Goal: Task Accomplishment & Management: Complete application form

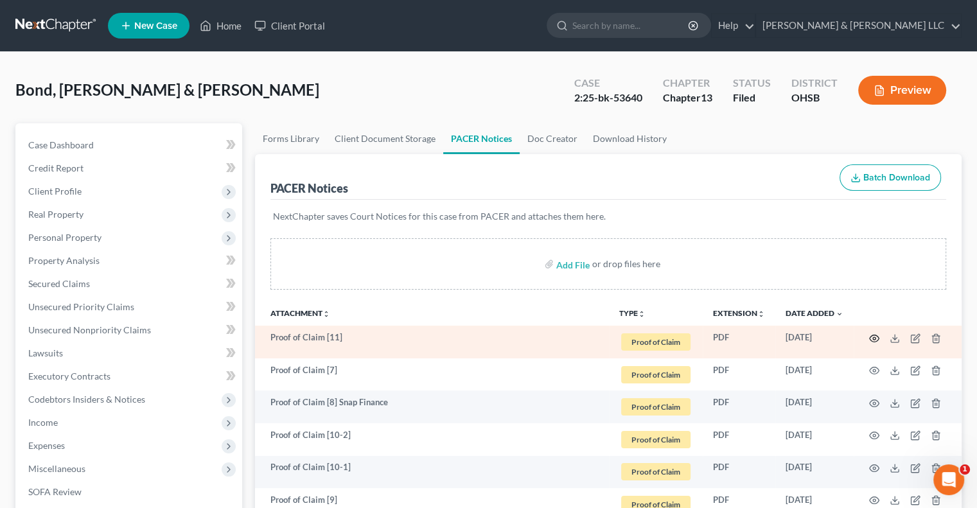
click at [872, 340] on icon "button" at bounding box center [874, 338] width 10 height 10
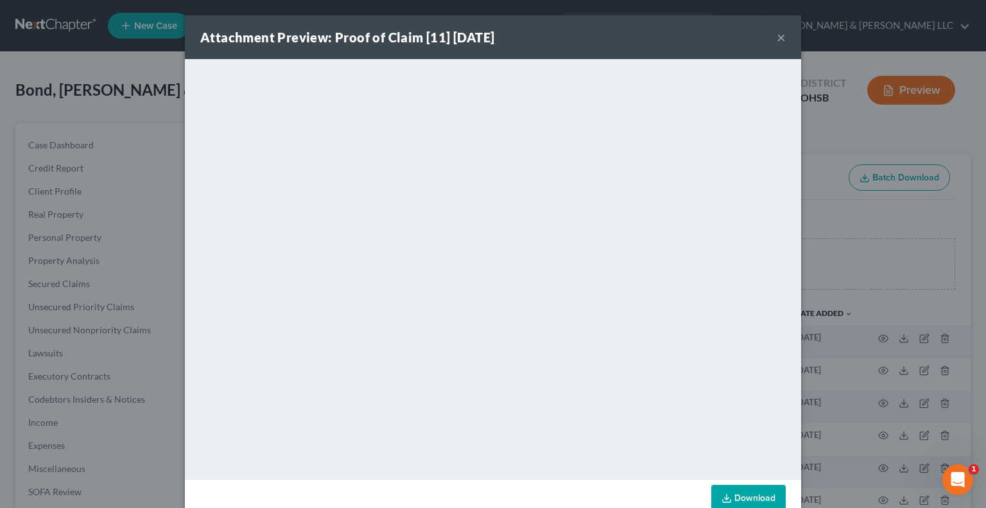
click at [777, 39] on button "×" at bounding box center [781, 37] width 9 height 15
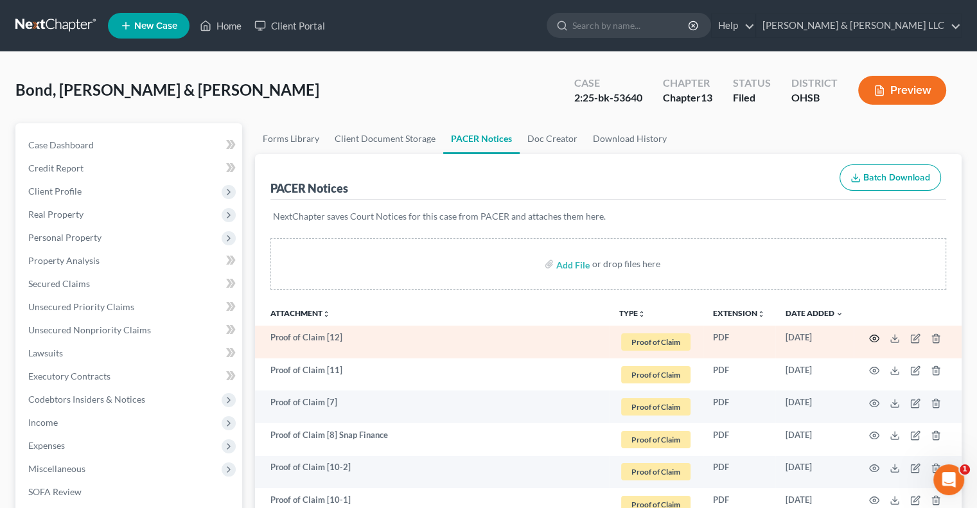
click at [876, 336] on icon "button" at bounding box center [874, 338] width 10 height 10
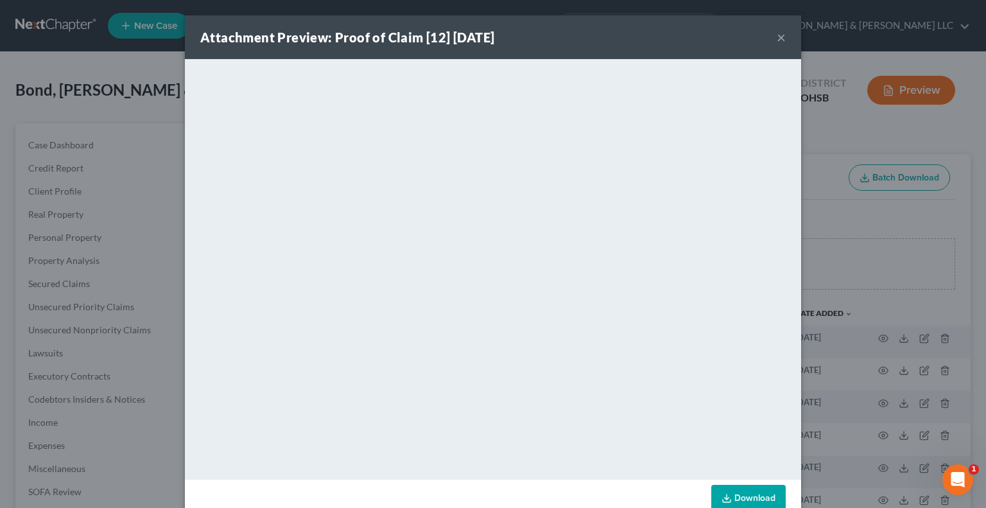
click at [772, 41] on div "Attachment Preview: Proof of Claim [12] 10/09/2025 ×" at bounding box center [493, 37] width 616 height 44
drag, startPoint x: 776, startPoint y: 35, endPoint x: 768, endPoint y: 64, distance: 29.3
click at [777, 35] on button "×" at bounding box center [781, 37] width 9 height 15
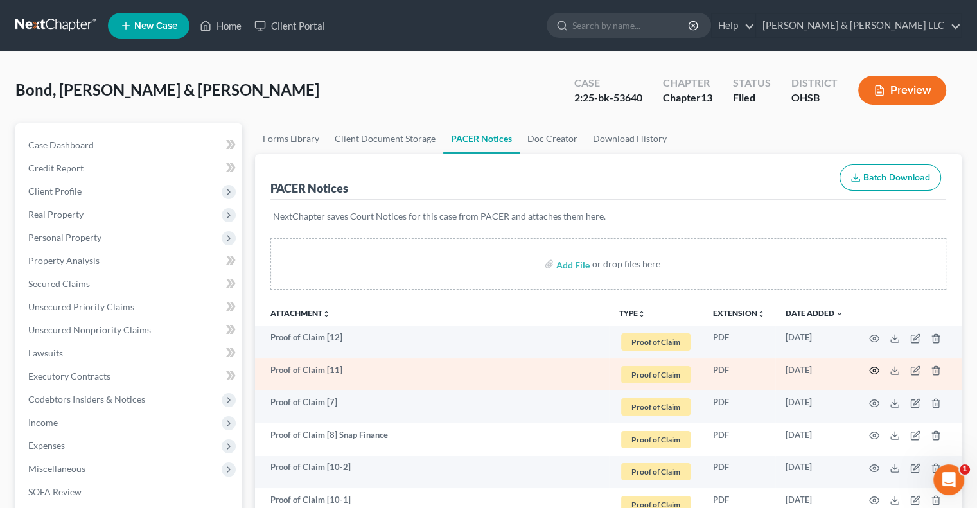
click at [876, 371] on icon "button" at bounding box center [874, 370] width 10 height 10
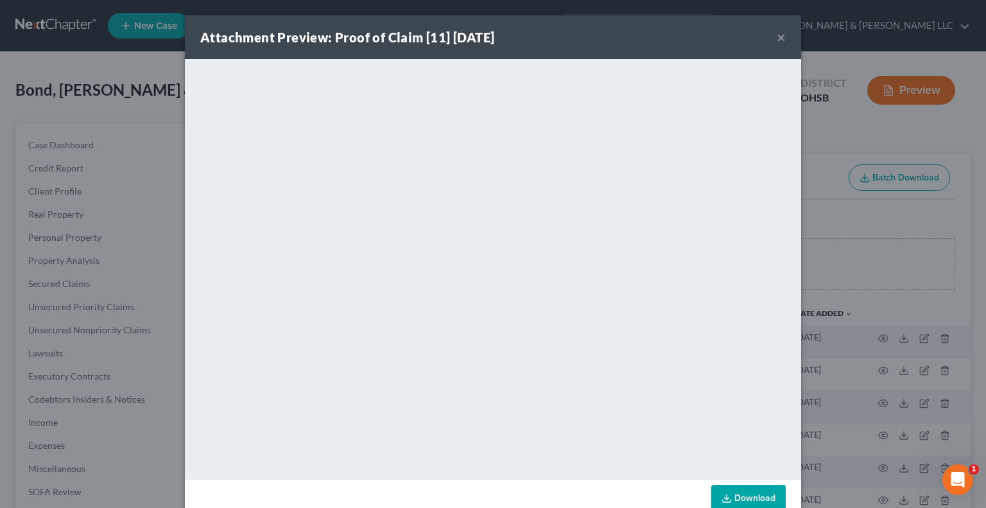
click at [777, 38] on button "×" at bounding box center [781, 37] width 9 height 15
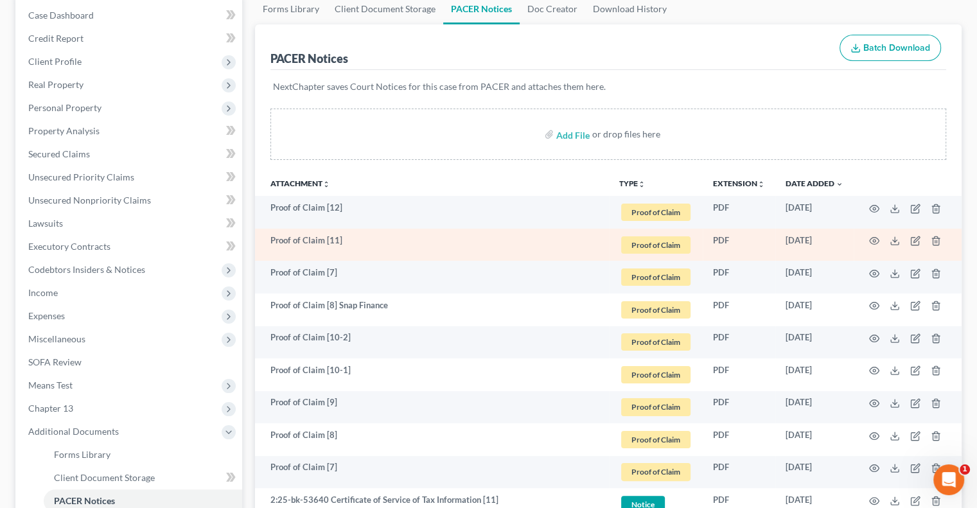
scroll to position [193, 0]
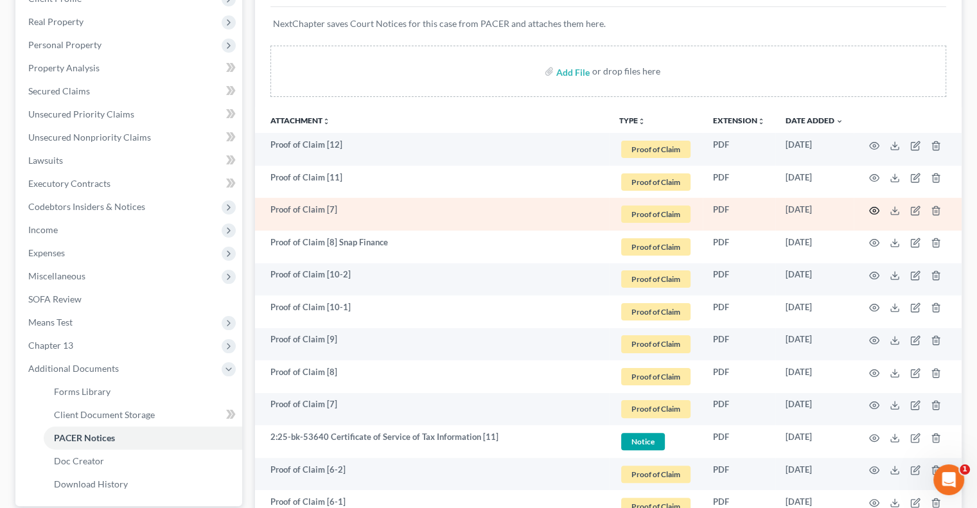
click at [876, 209] on icon "button" at bounding box center [874, 210] width 10 height 10
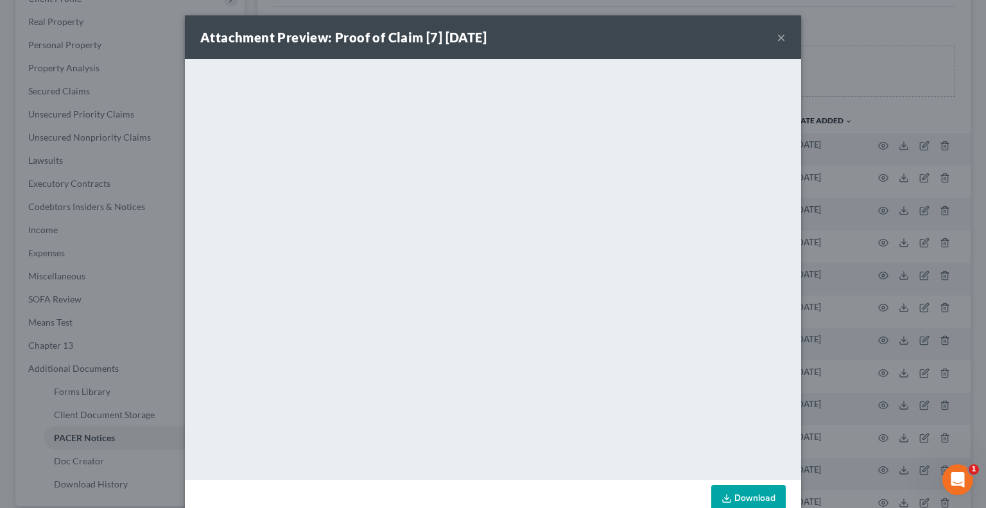
click at [777, 39] on button "×" at bounding box center [781, 37] width 9 height 15
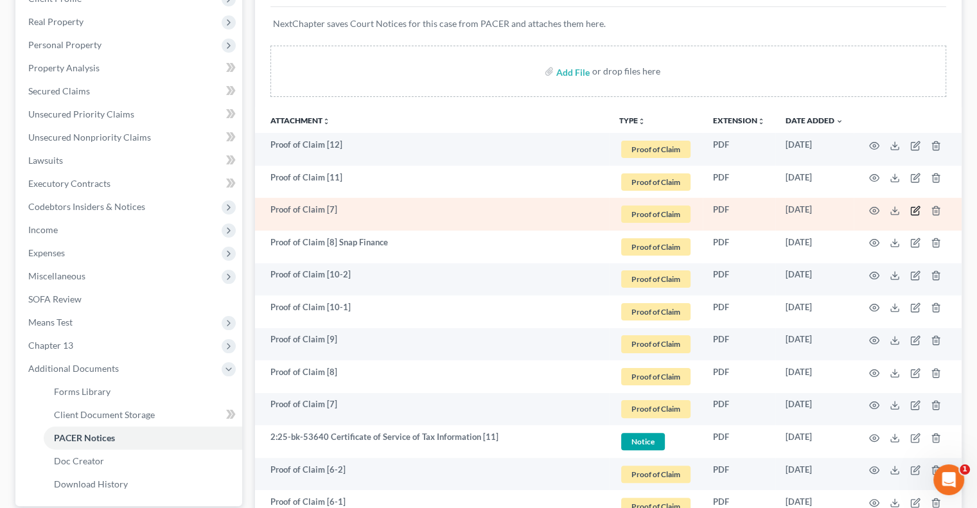
click at [913, 209] on icon "button" at bounding box center [915, 210] width 10 height 10
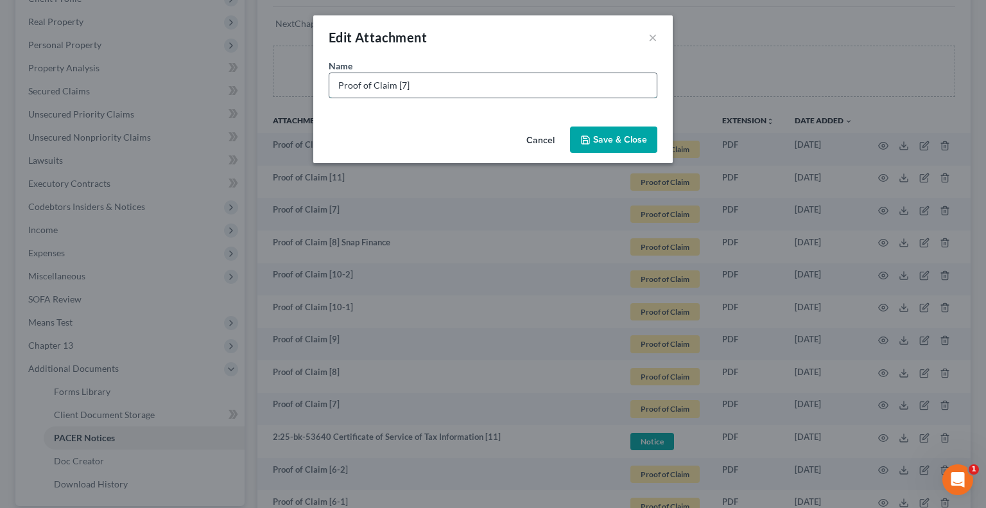
click at [516, 89] on input "Proof of Claim [7]" at bounding box center [492, 85] width 327 height 24
paste input "Scolopax, LLC"
type input "Proof of Claim [7] Scolopax, LLC (Snap Lease) amended"
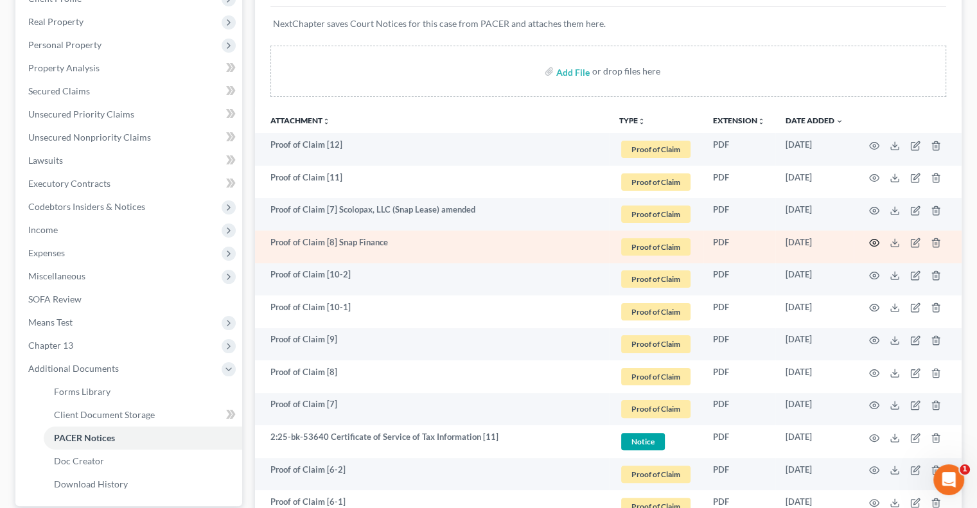
click at [873, 243] on icon "button" at bounding box center [874, 243] width 10 height 10
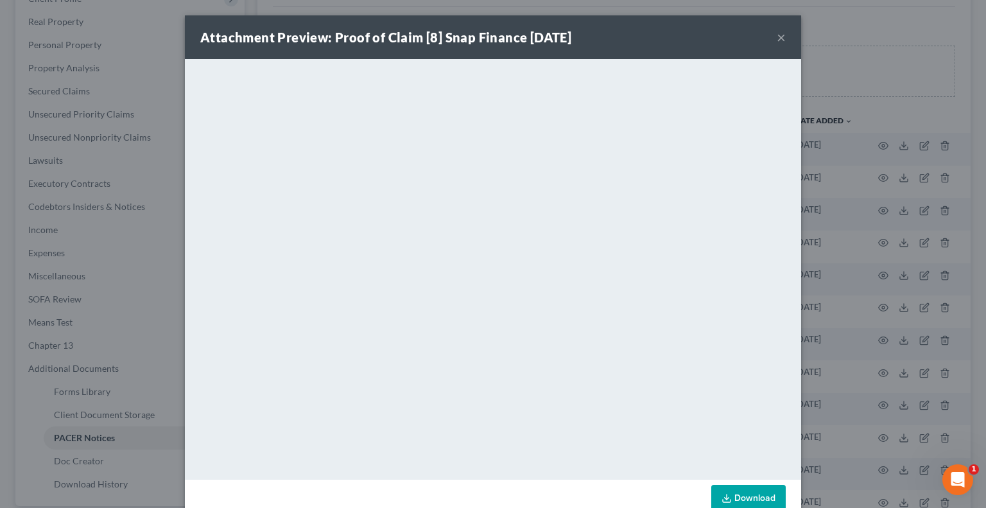
click at [778, 41] on button "×" at bounding box center [781, 37] width 9 height 15
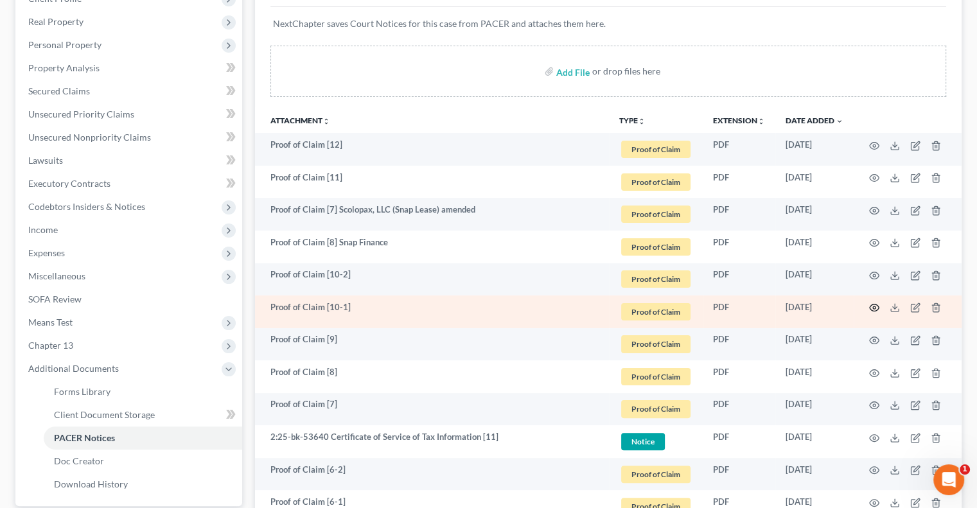
click at [876, 310] on icon "button" at bounding box center [874, 307] width 10 height 7
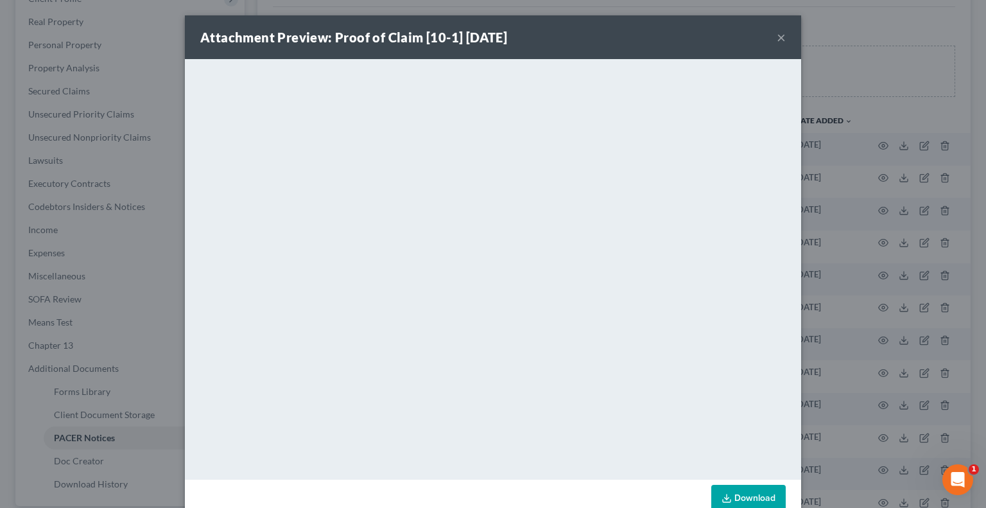
click at [778, 41] on button "×" at bounding box center [781, 37] width 9 height 15
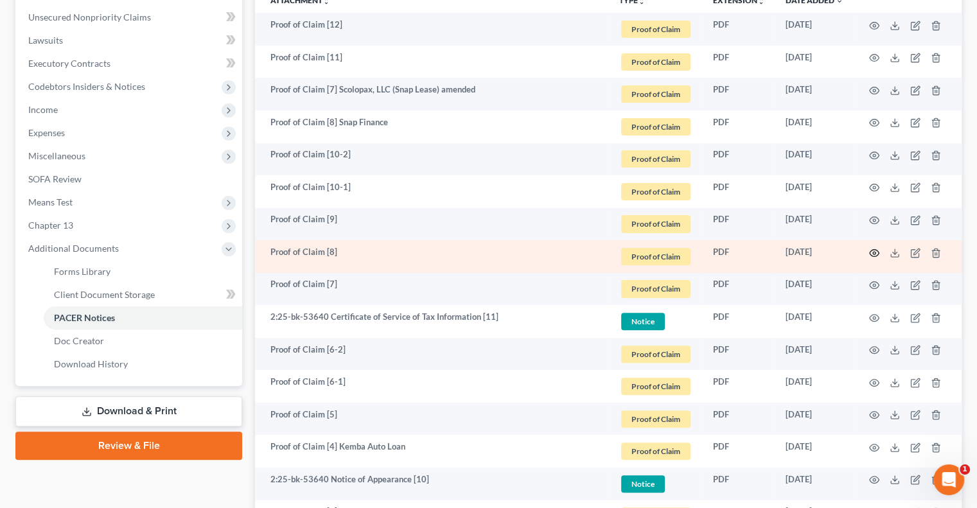
scroll to position [321, 0]
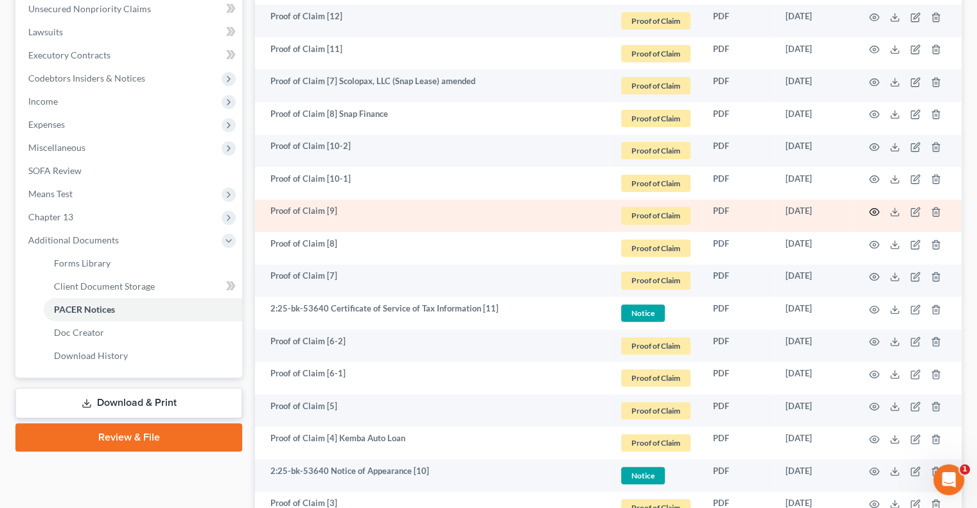
click at [872, 210] on icon "button" at bounding box center [874, 212] width 10 height 10
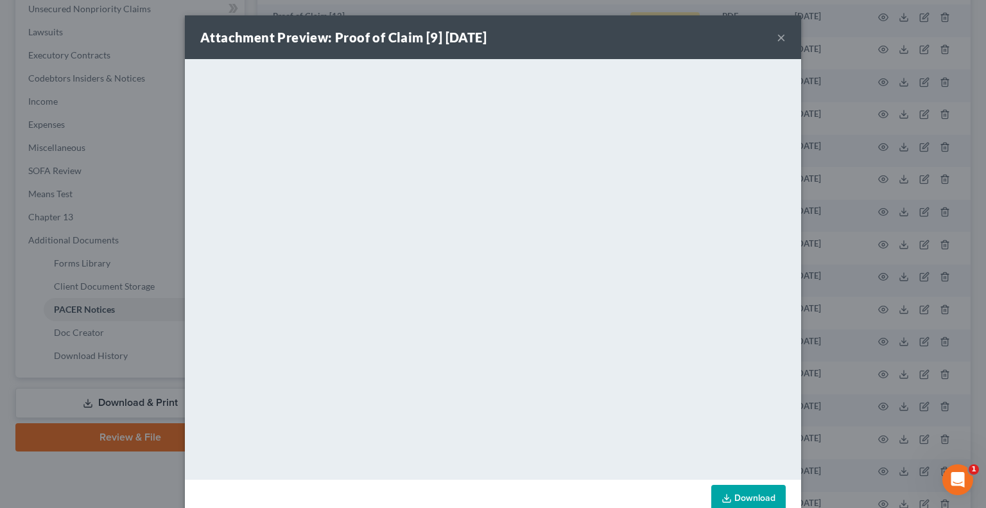
click at [778, 39] on button "×" at bounding box center [781, 37] width 9 height 15
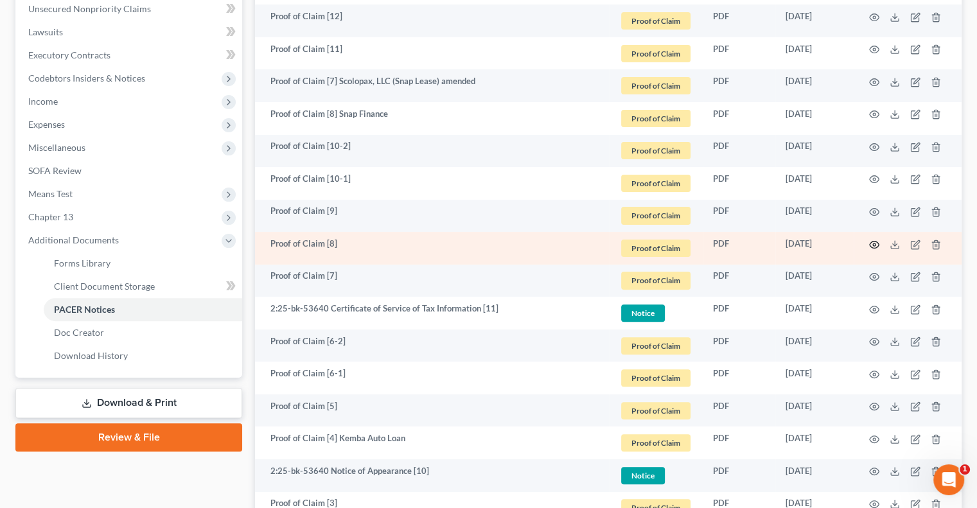
click at [873, 243] on circle "button" at bounding box center [874, 244] width 3 height 3
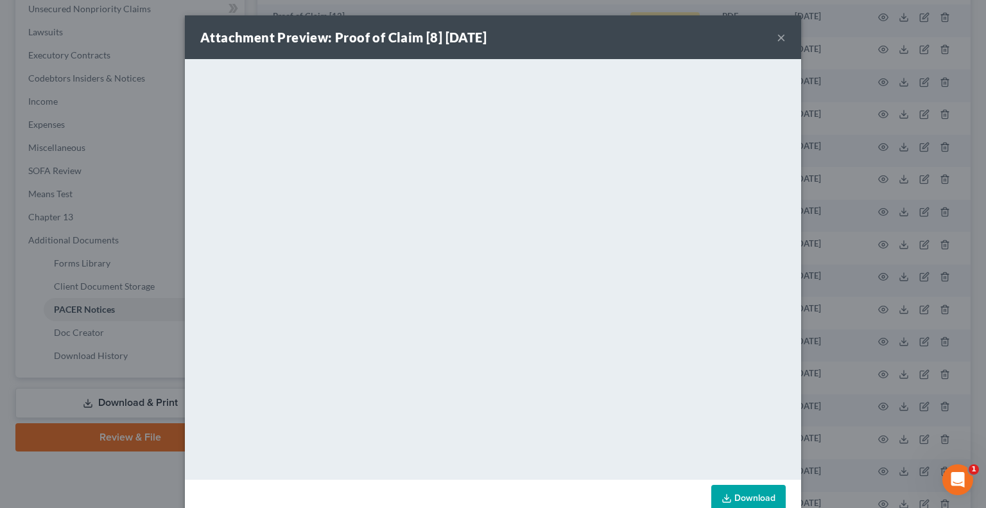
click at [778, 38] on button "×" at bounding box center [781, 37] width 9 height 15
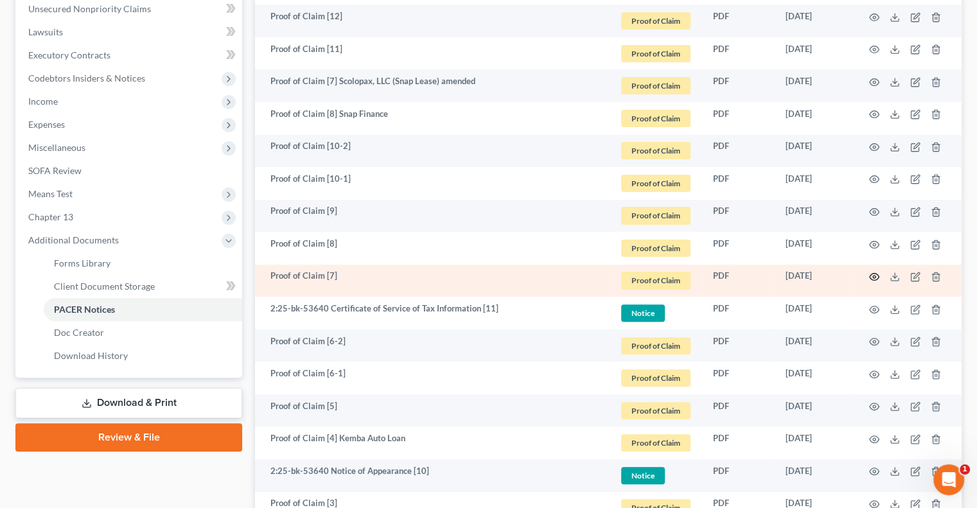
click at [872, 277] on icon "button" at bounding box center [874, 277] width 10 height 10
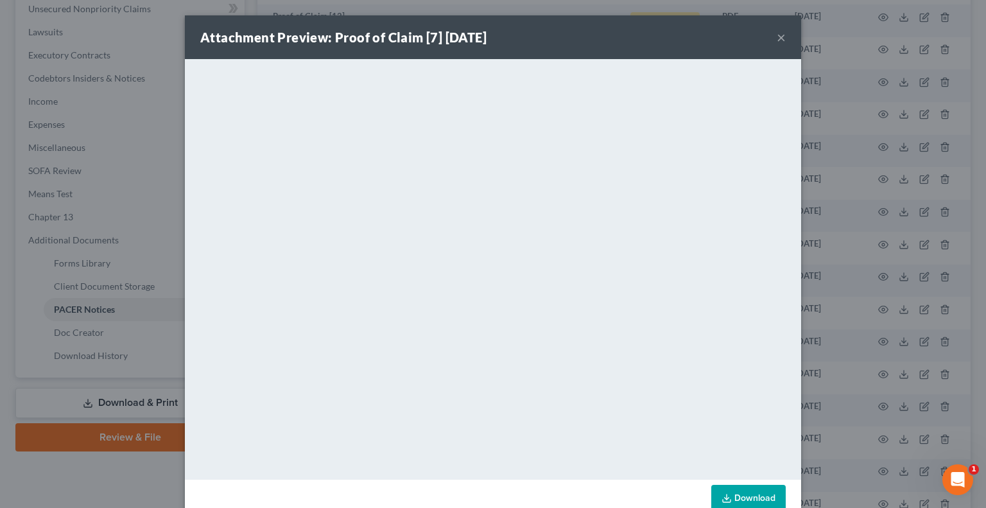
click at [777, 41] on button "×" at bounding box center [781, 37] width 9 height 15
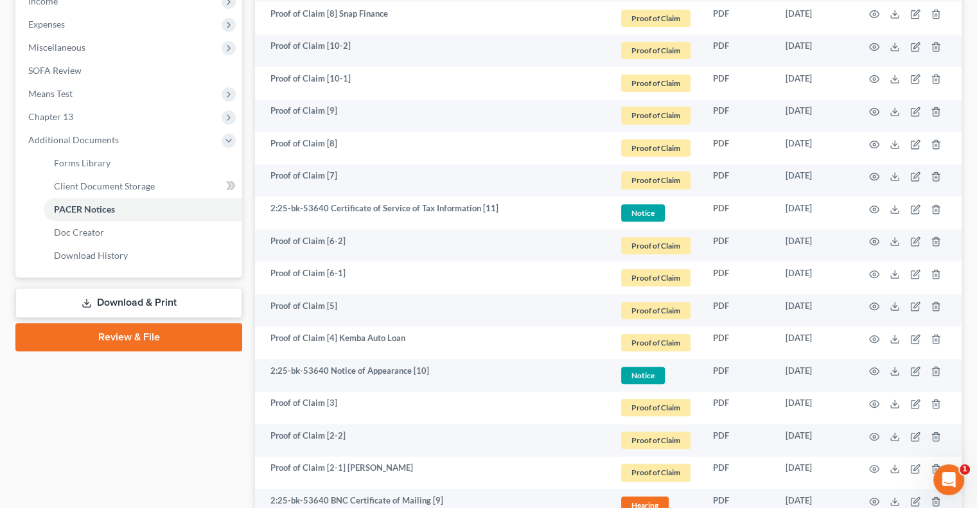
scroll to position [514, 0]
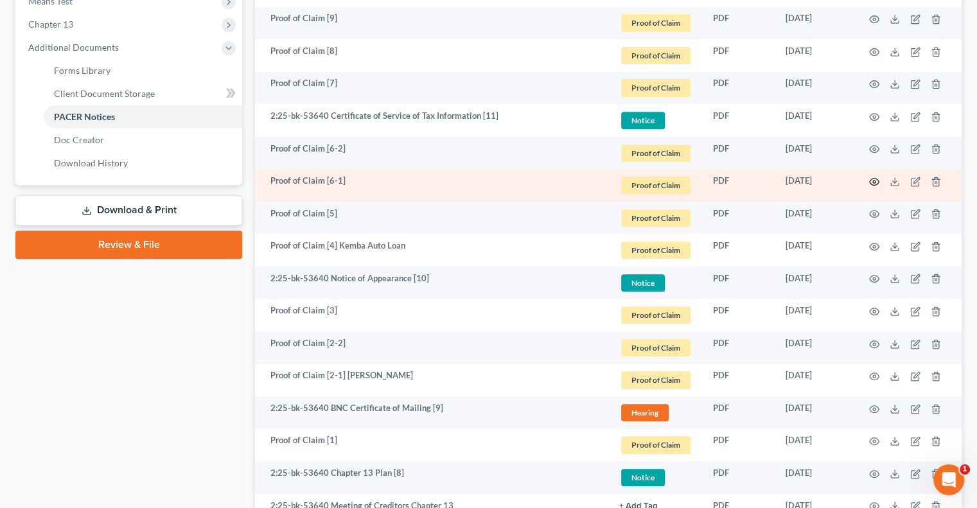
click at [874, 184] on icon "button" at bounding box center [874, 181] width 10 height 7
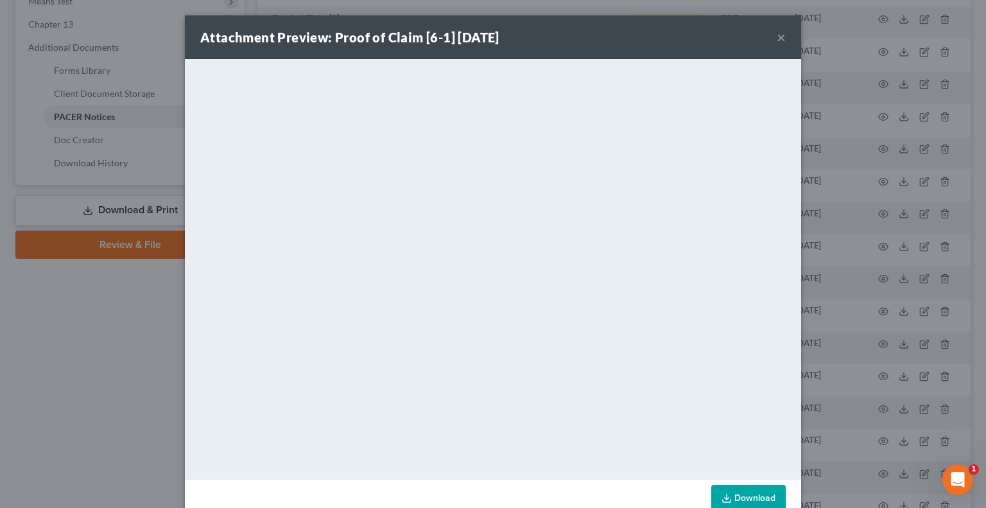
click at [777, 38] on button "×" at bounding box center [781, 37] width 9 height 15
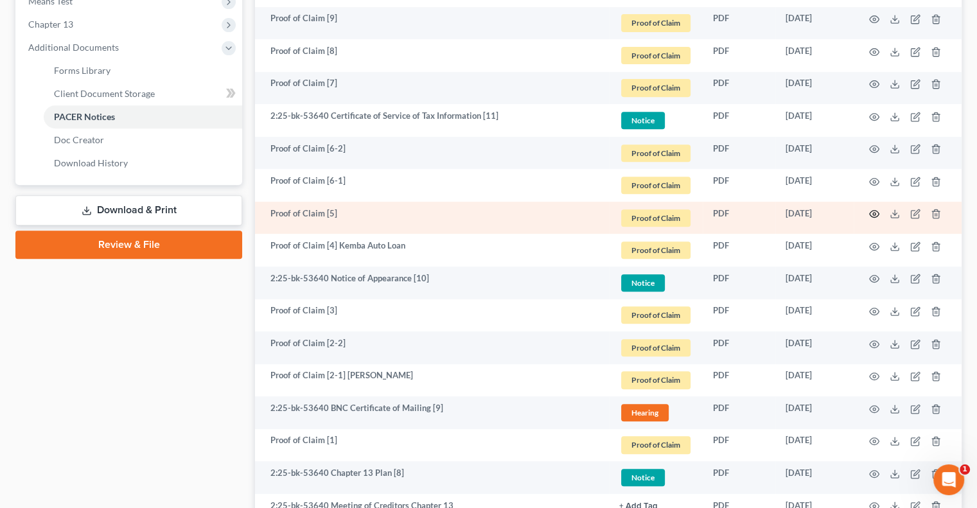
click at [874, 215] on circle "button" at bounding box center [874, 214] width 3 height 3
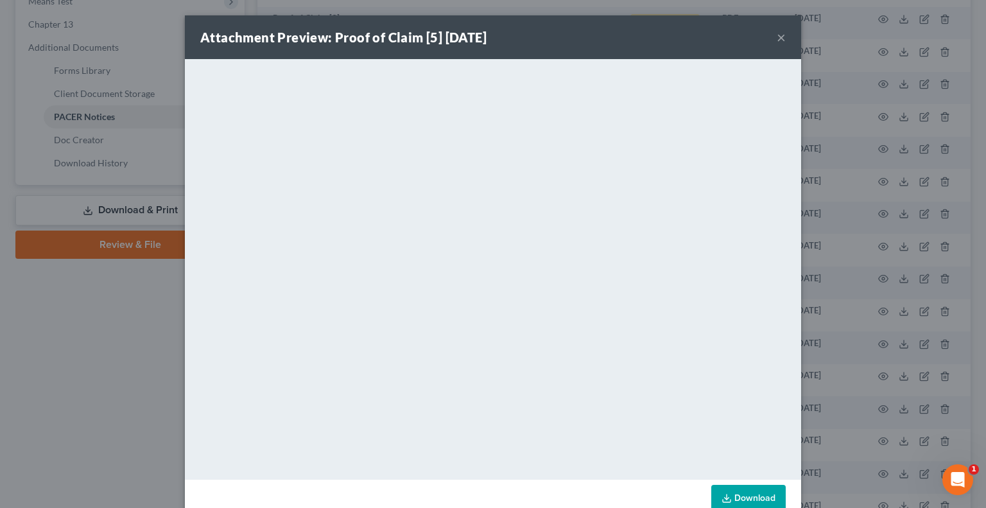
click at [777, 40] on button "×" at bounding box center [781, 37] width 9 height 15
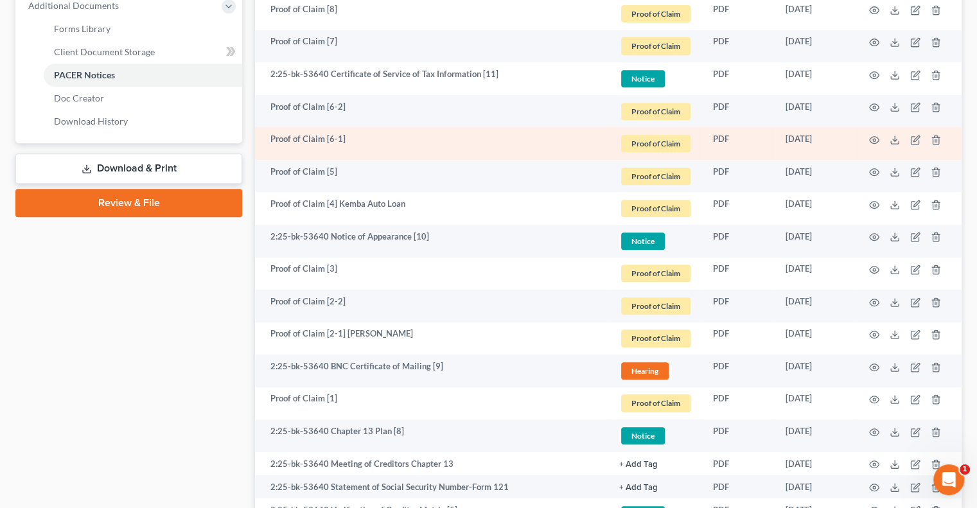
scroll to position [578, 0]
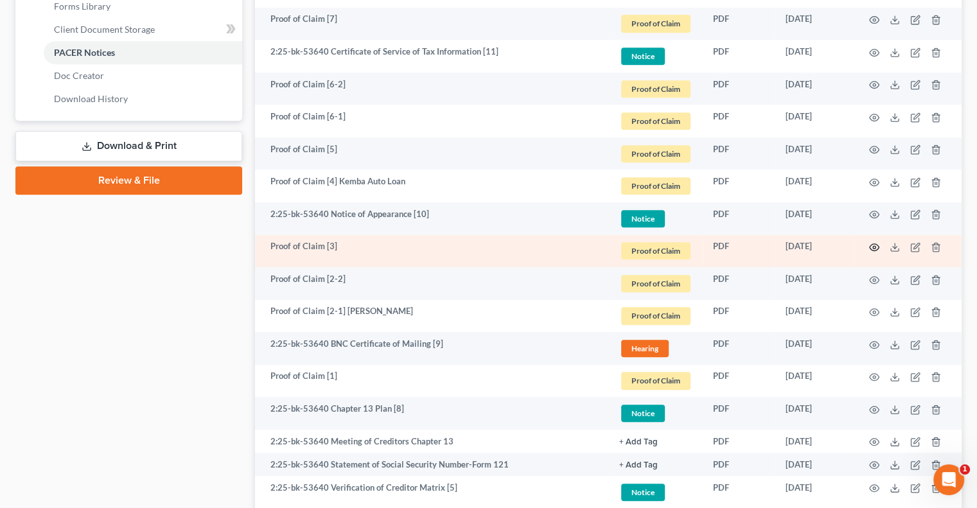
click at [873, 247] on icon "button" at bounding box center [874, 247] width 10 height 10
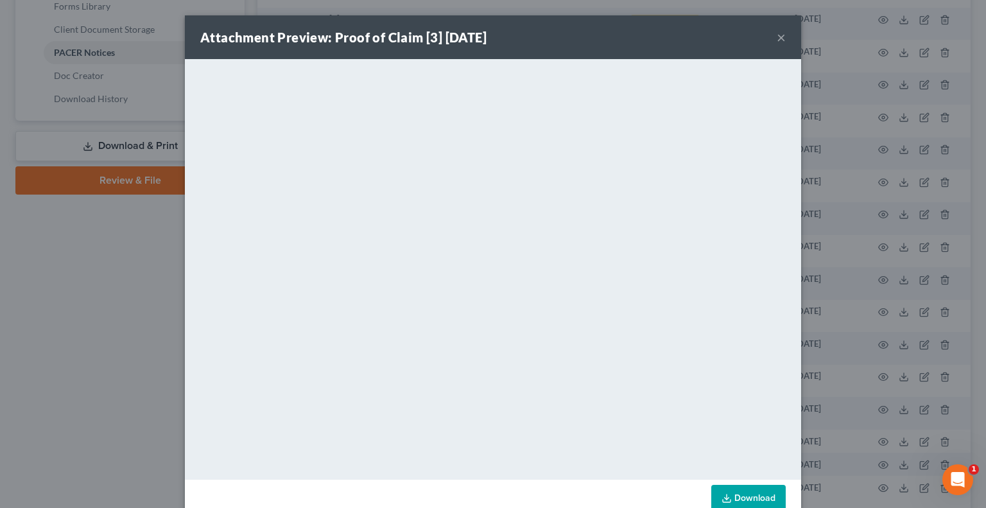
click at [778, 43] on button "×" at bounding box center [781, 37] width 9 height 15
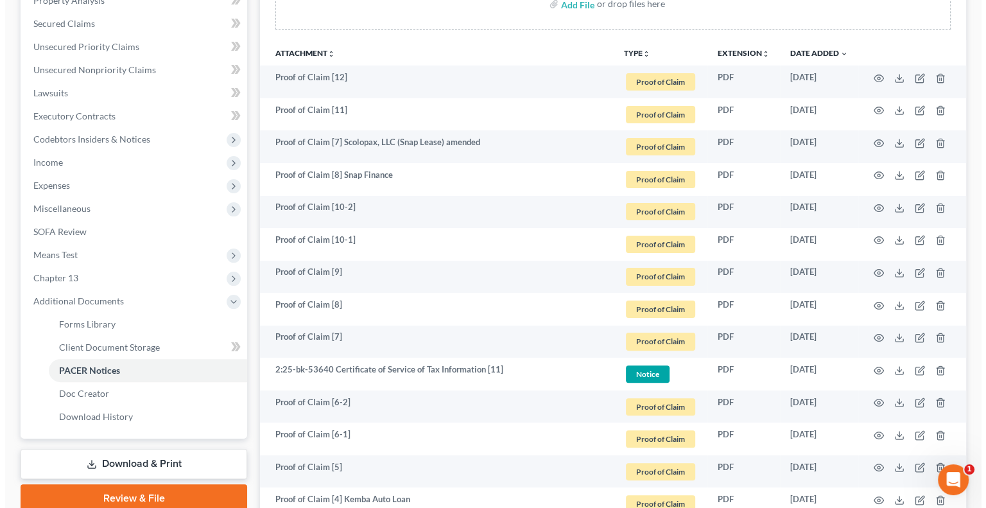
scroll to position [257, 0]
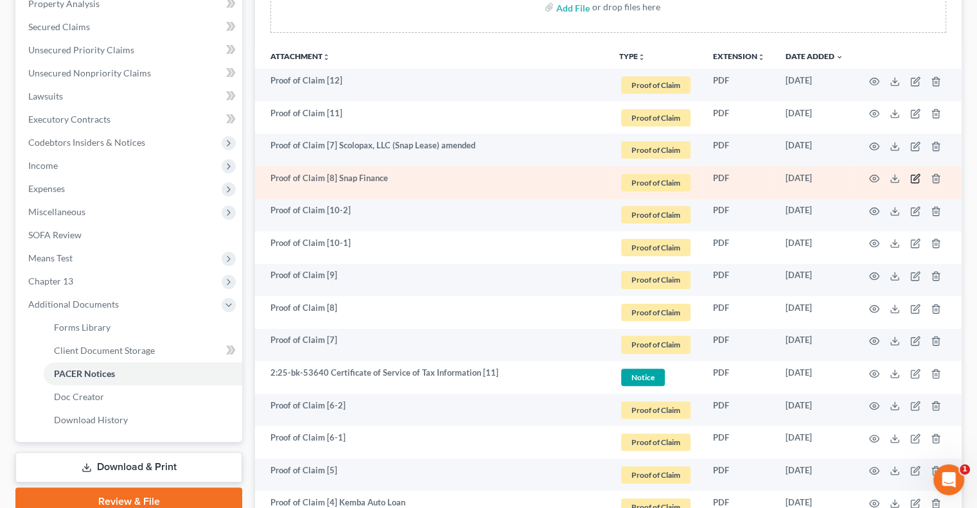
click at [912, 177] on icon "button" at bounding box center [915, 178] width 10 height 10
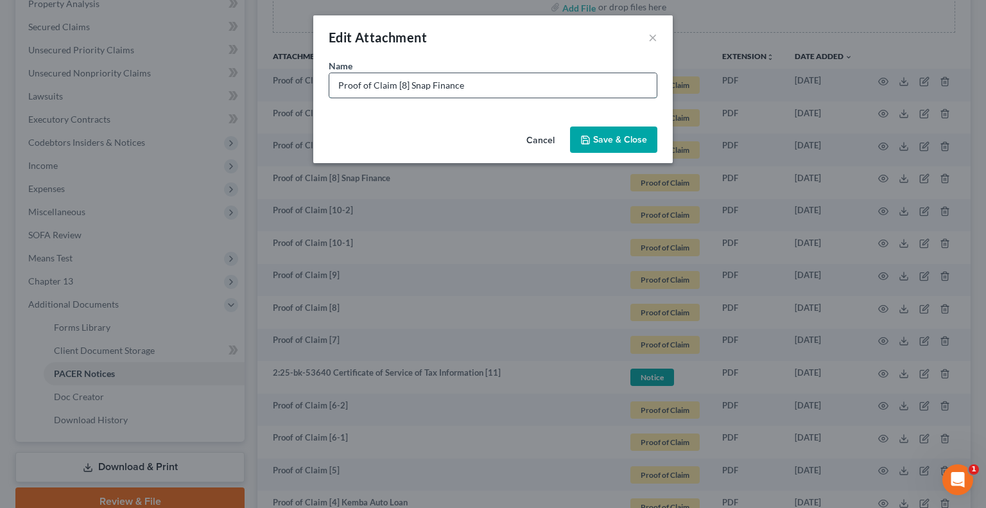
click at [550, 95] on input "Proof of Claim [8] Snap Finance" at bounding box center [492, 85] width 327 height 24
type input "Proof of Claim [8] Snap Finance Lease Amended"
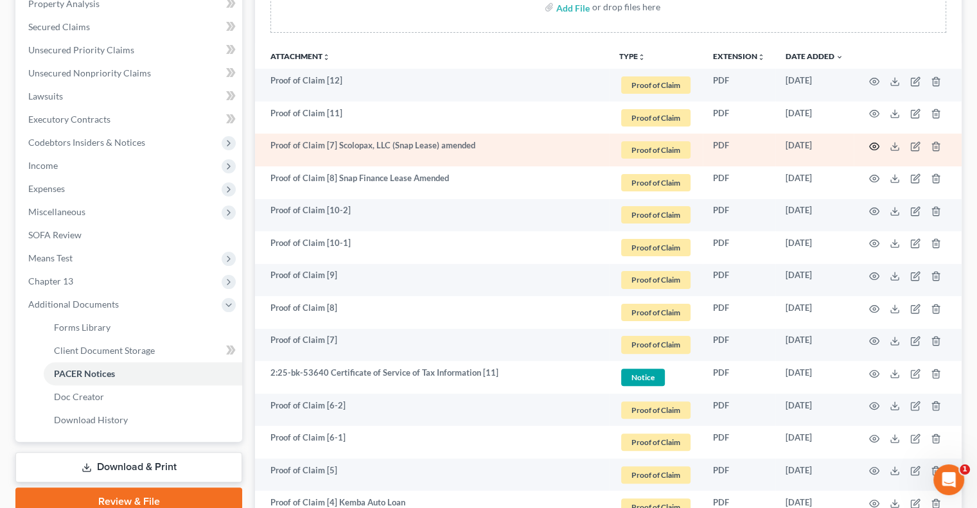
click at [871, 143] on icon "button" at bounding box center [874, 146] width 10 height 7
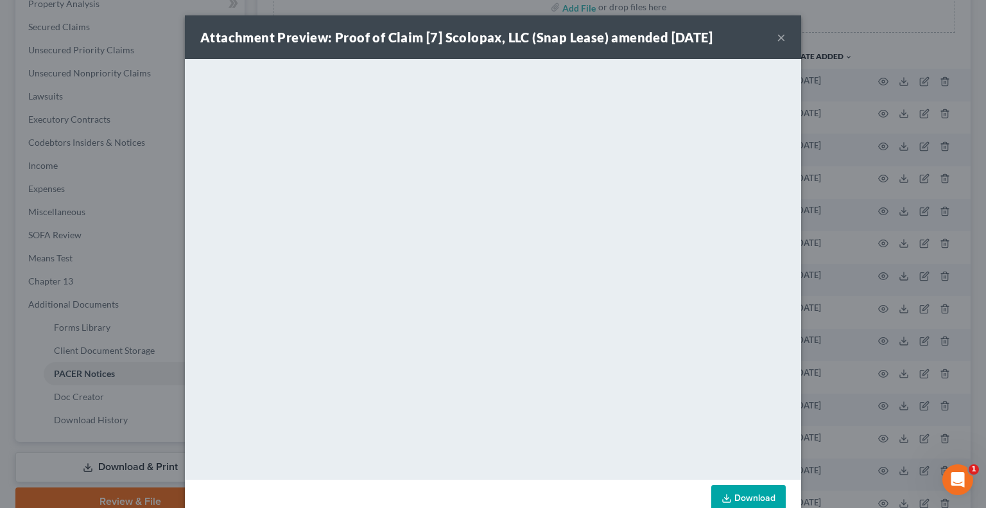
click at [777, 39] on button "×" at bounding box center [781, 37] width 9 height 15
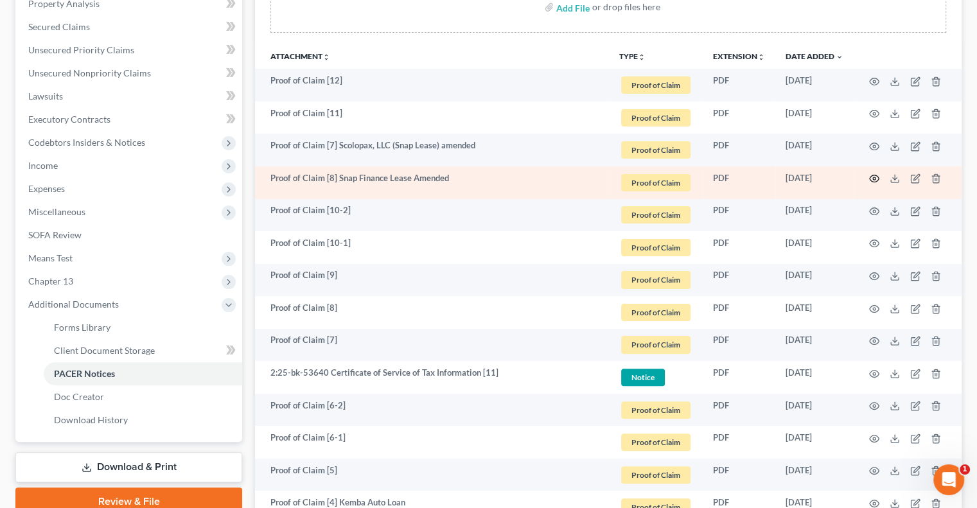
click at [876, 179] on icon "button" at bounding box center [874, 178] width 10 height 10
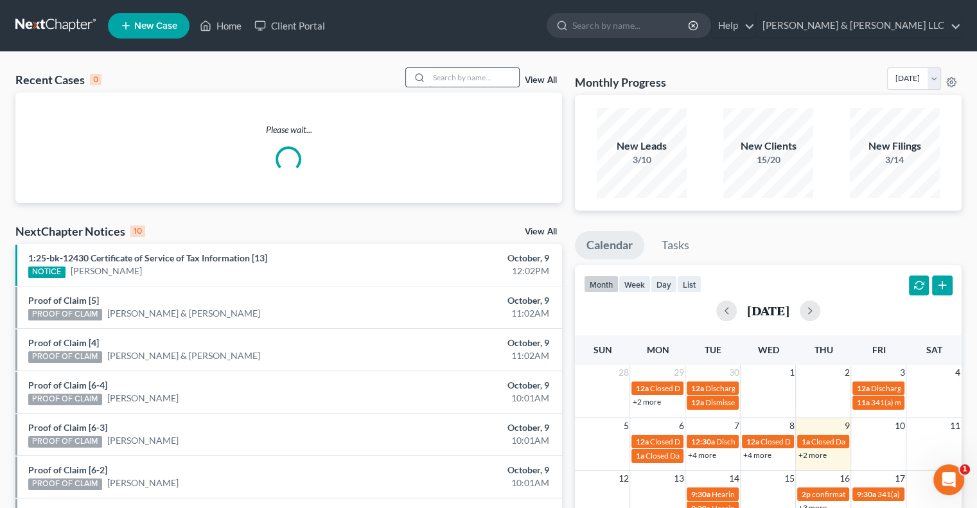
click at [434, 78] on input "search" at bounding box center [474, 77] width 90 height 19
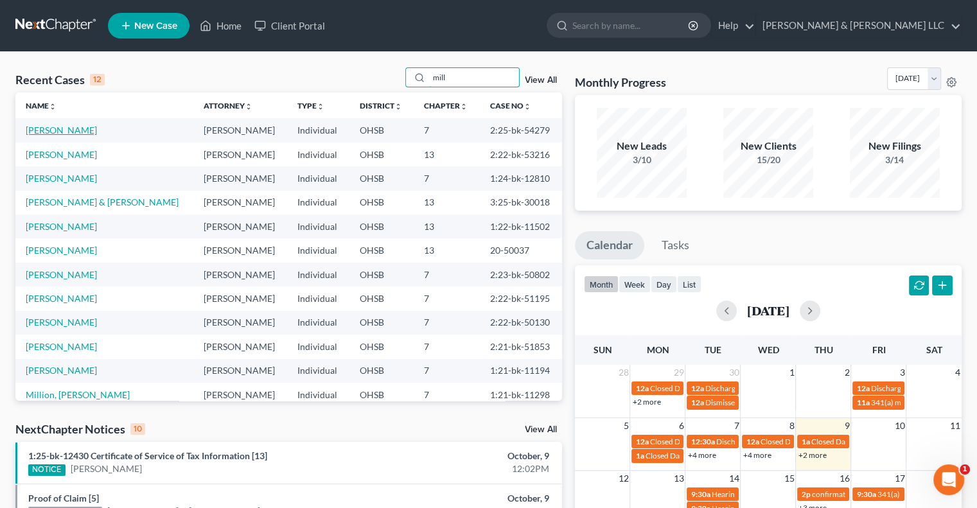
type input "mill"
click at [73, 132] on link "Miller, Madeline" at bounding box center [61, 130] width 71 height 11
select select "3"
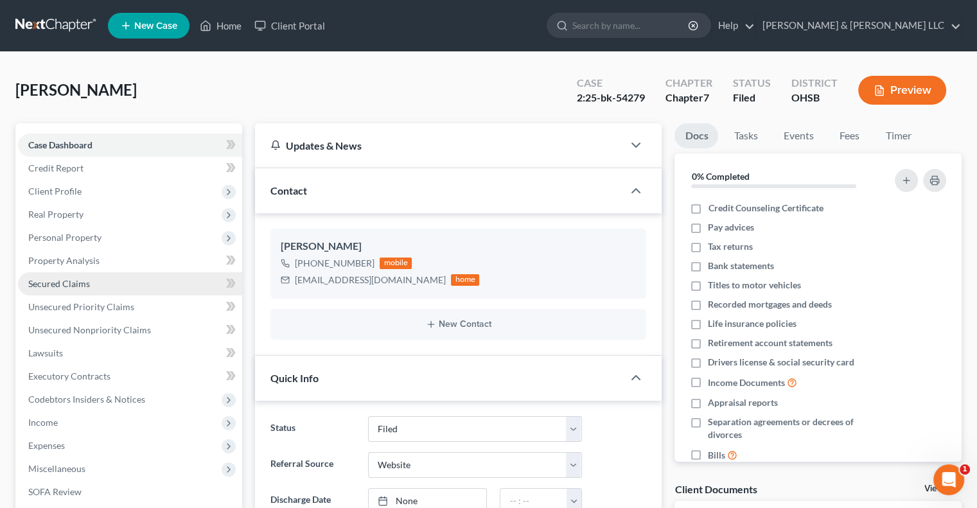
click at [101, 277] on link "Secured Claims" at bounding box center [130, 283] width 224 height 23
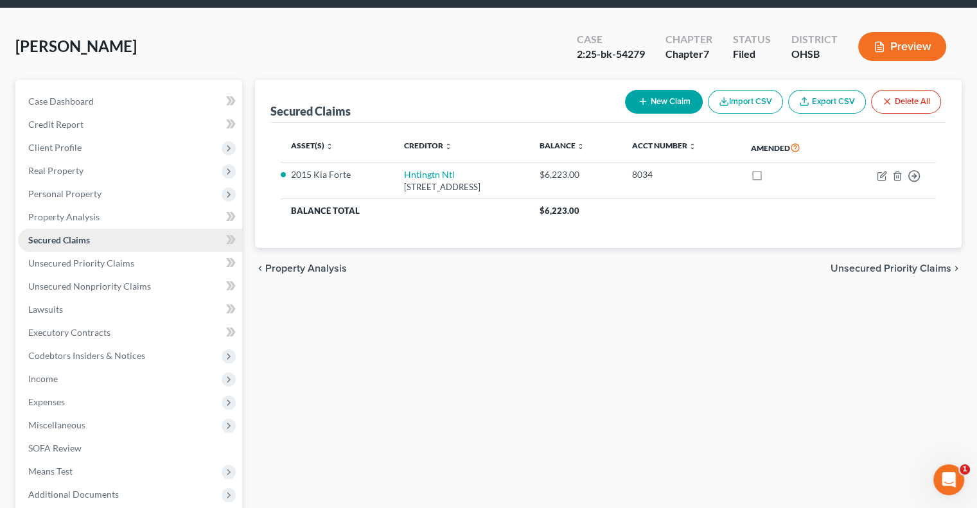
scroll to position [128, 0]
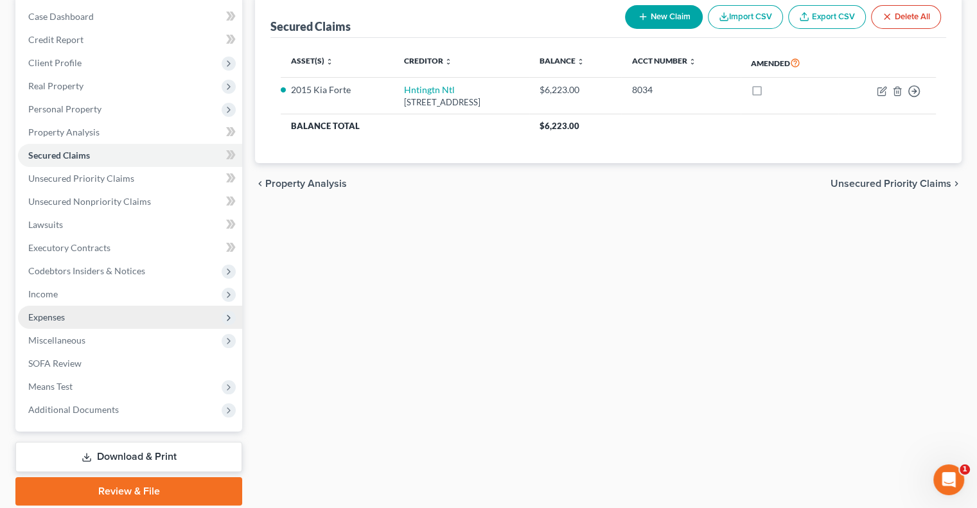
click at [96, 308] on span "Expenses" at bounding box center [130, 317] width 224 height 23
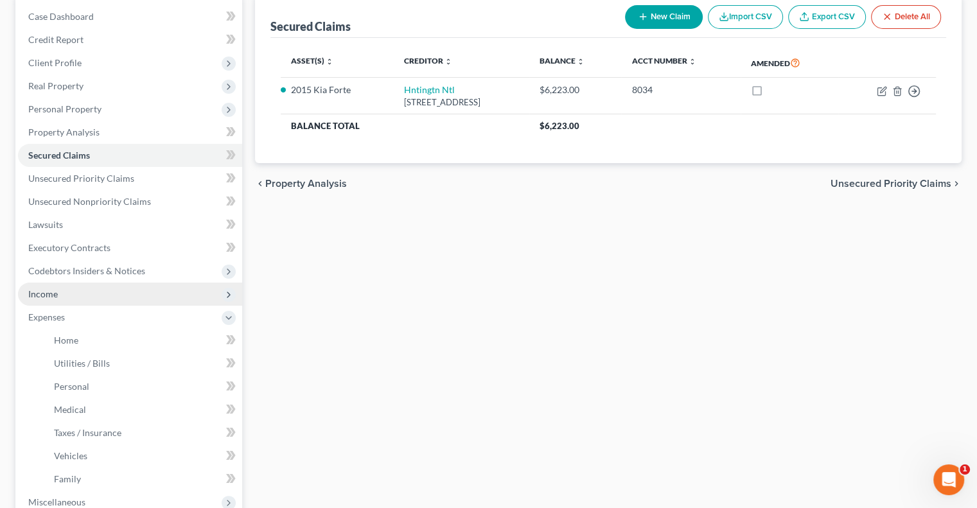
click at [93, 289] on span "Income" at bounding box center [130, 294] width 224 height 23
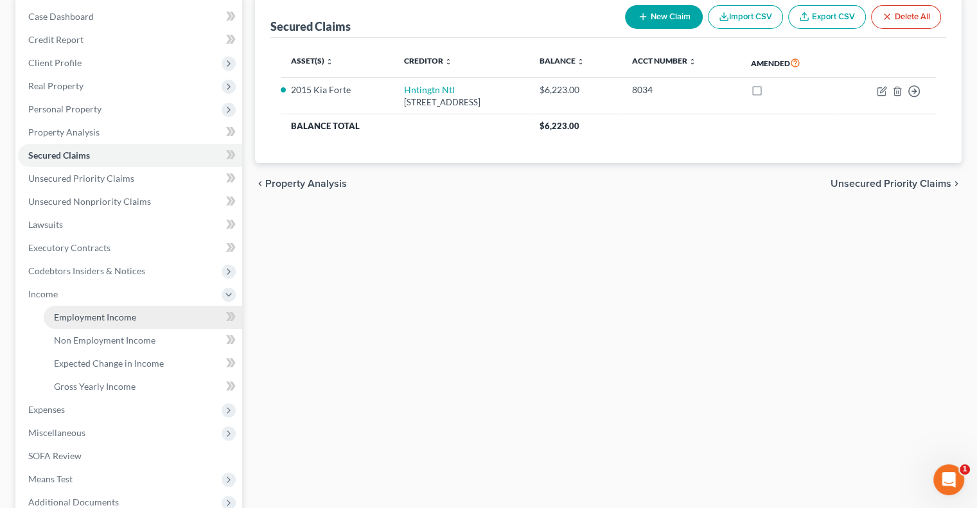
click at [101, 311] on span "Employment Income" at bounding box center [95, 316] width 82 height 11
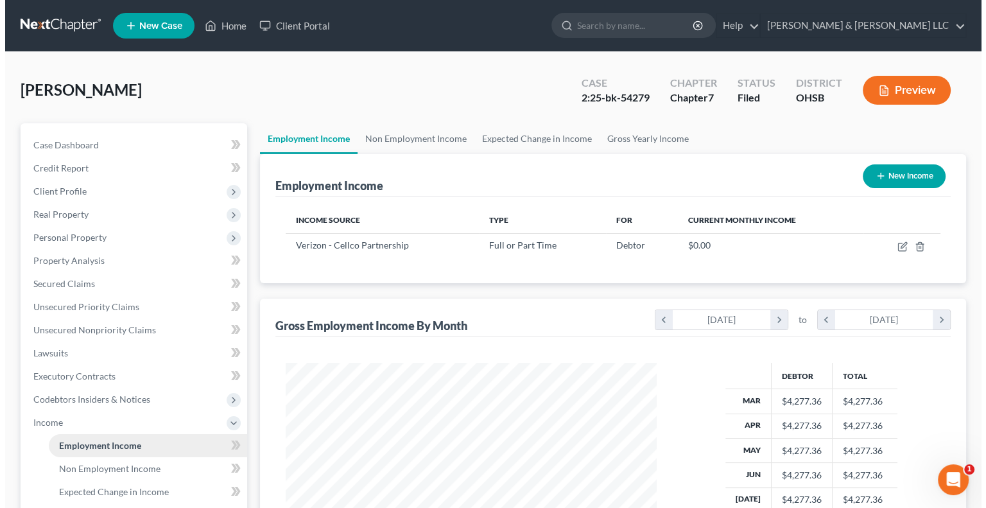
scroll to position [229, 396]
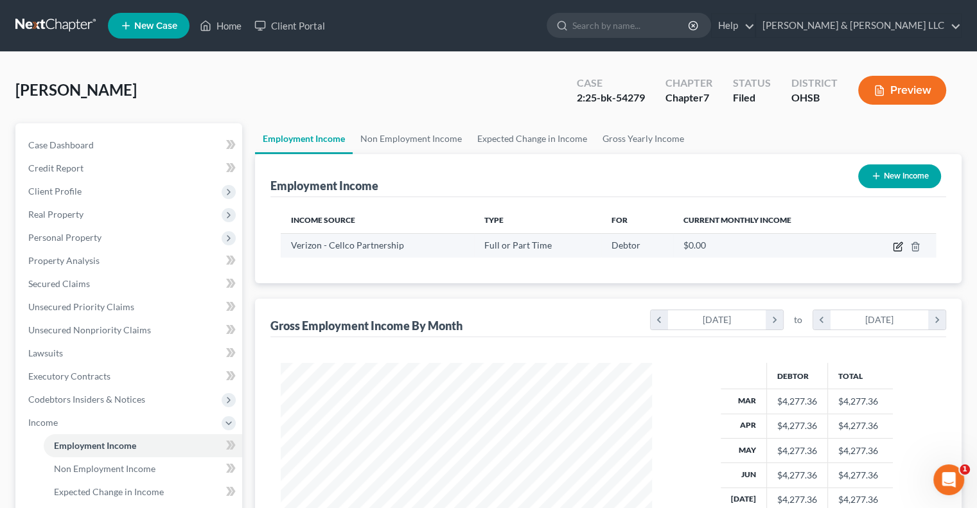
click at [895, 249] on icon "button" at bounding box center [898, 246] width 10 height 10
select select "0"
select select "33"
select select "2"
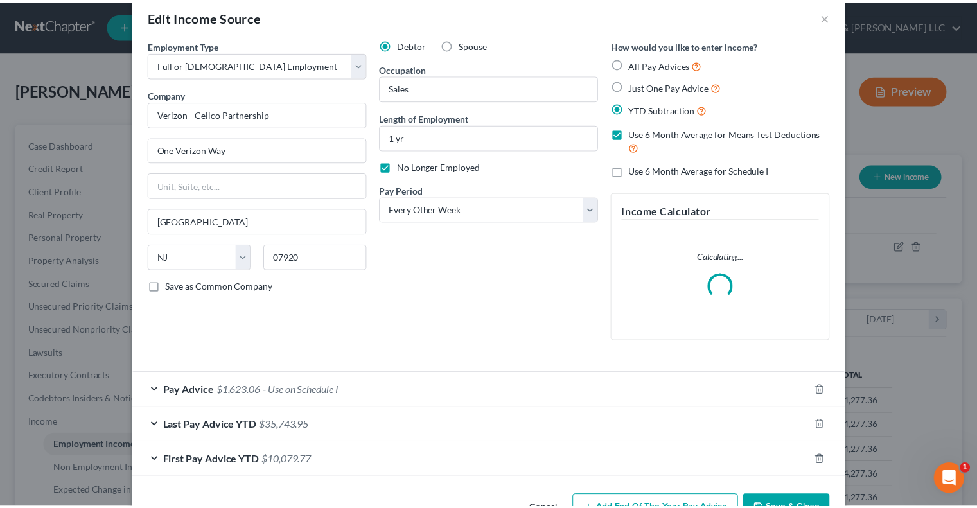
scroll to position [0, 0]
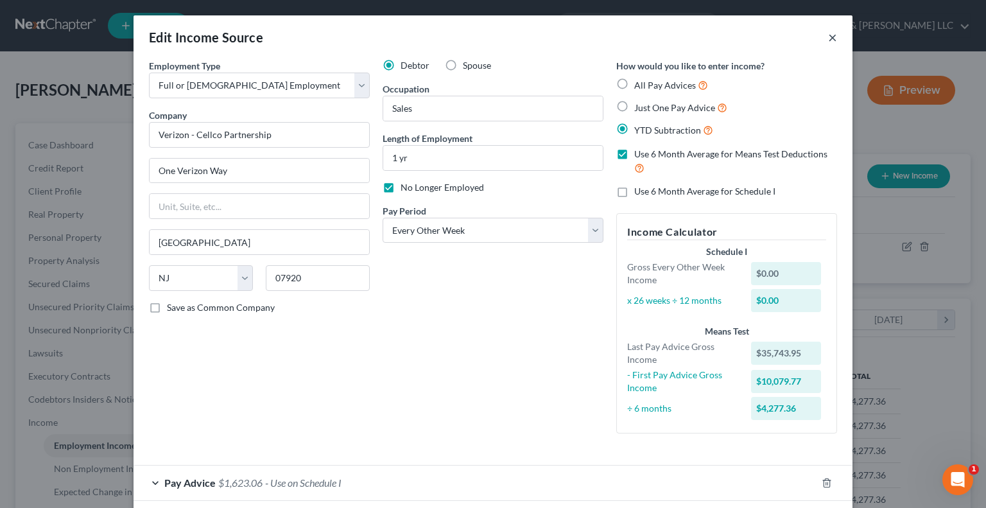
click at [828, 40] on button "×" at bounding box center [832, 37] width 9 height 15
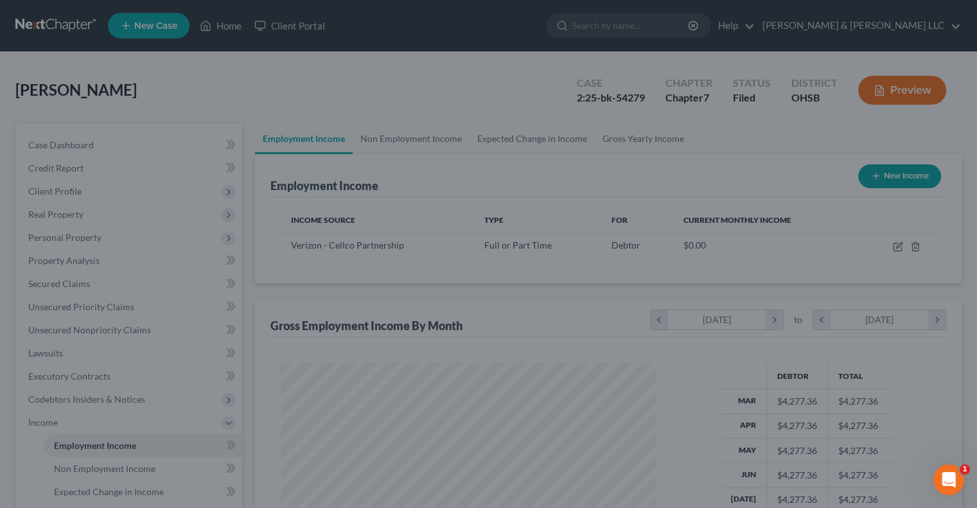
scroll to position [641923, 641755]
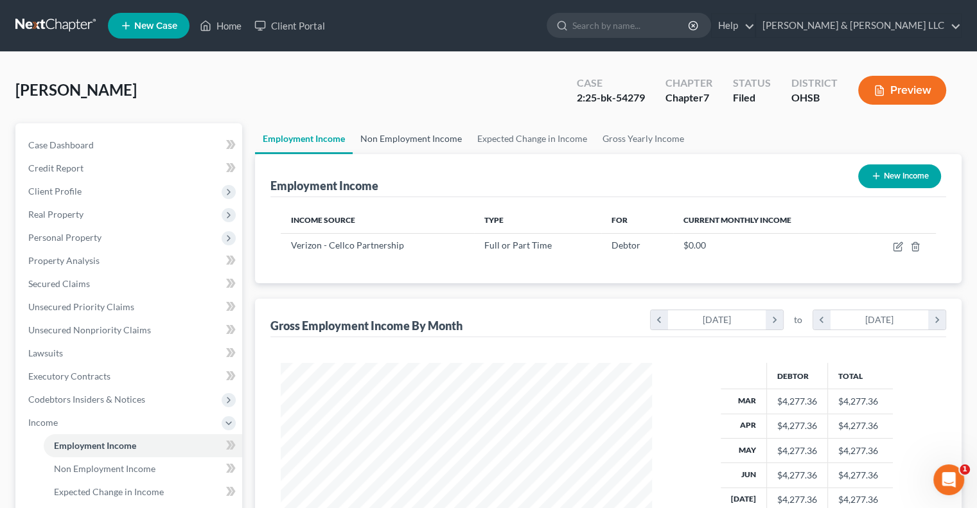
click at [408, 141] on link "Non Employment Income" at bounding box center [411, 138] width 117 height 31
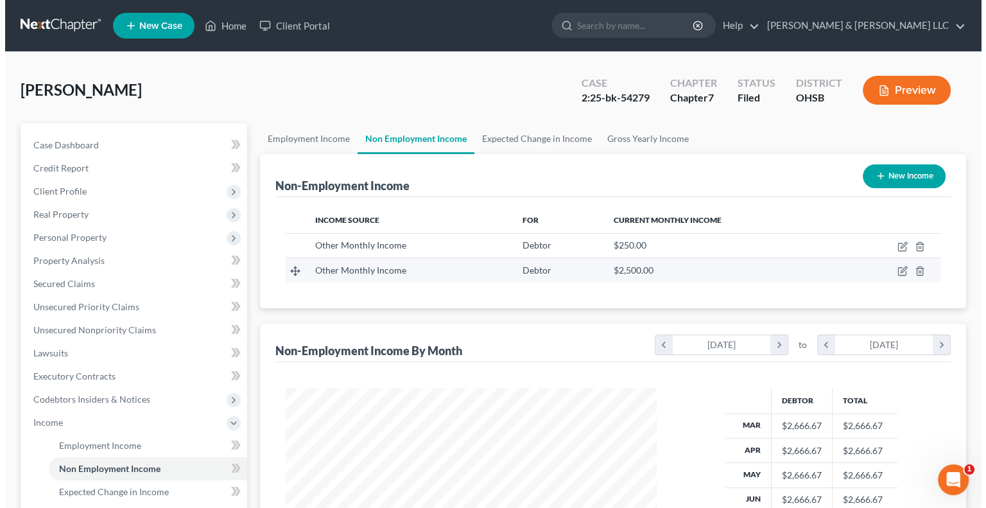
scroll to position [229, 396]
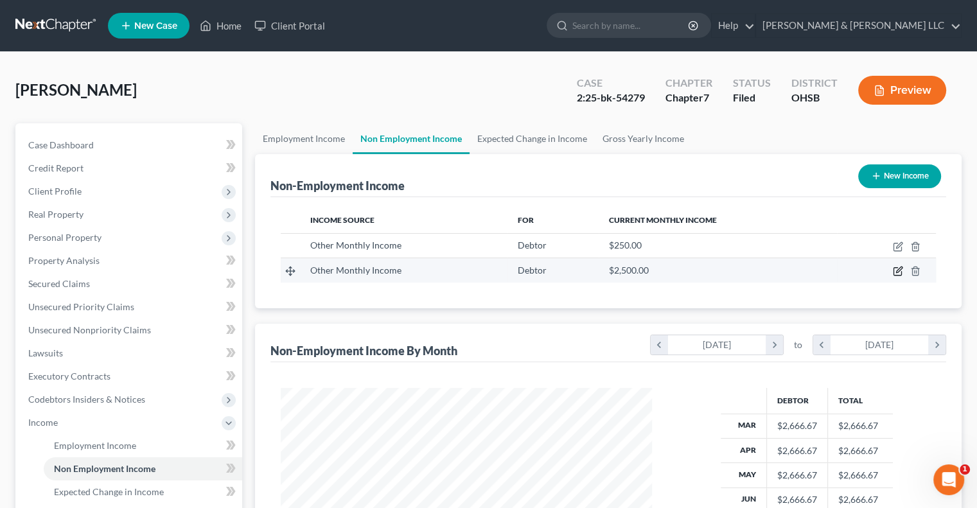
click at [897, 268] on icon "button" at bounding box center [898, 271] width 10 height 10
select select "13"
select select "0"
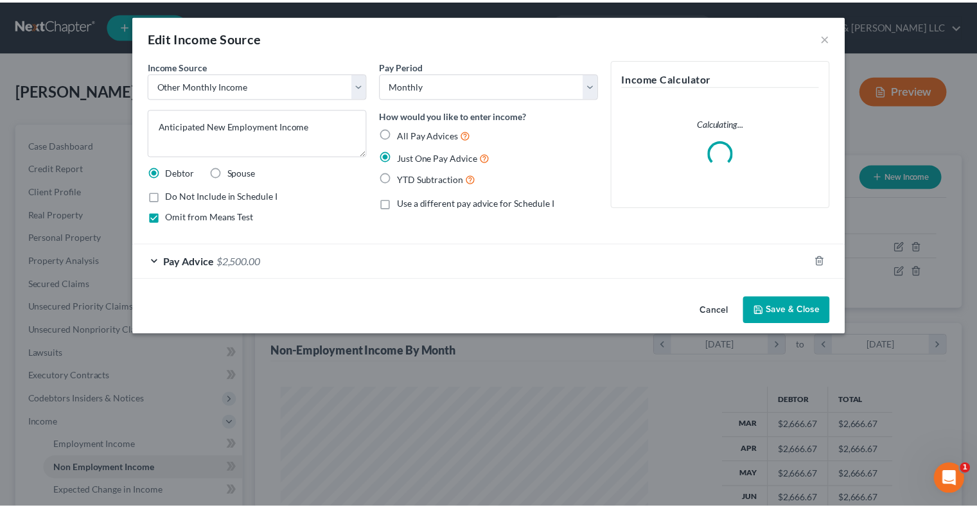
scroll to position [229, 401]
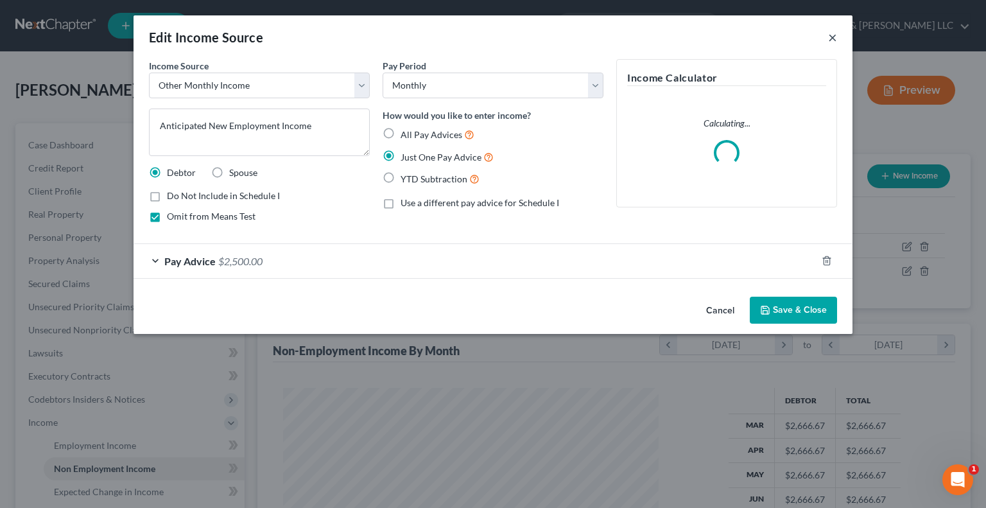
click at [834, 41] on button "×" at bounding box center [832, 37] width 9 height 15
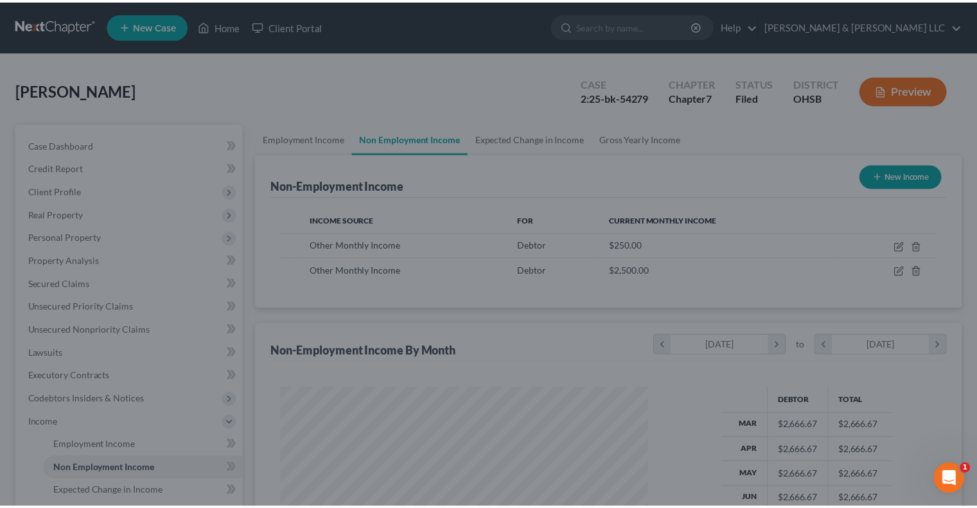
scroll to position [641923, 641755]
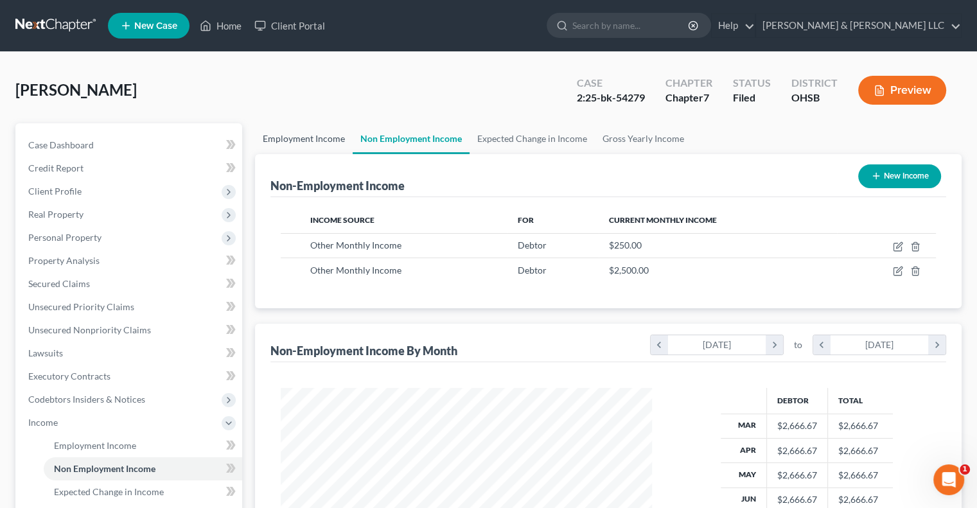
click at [278, 135] on link "Employment Income" at bounding box center [304, 138] width 98 height 31
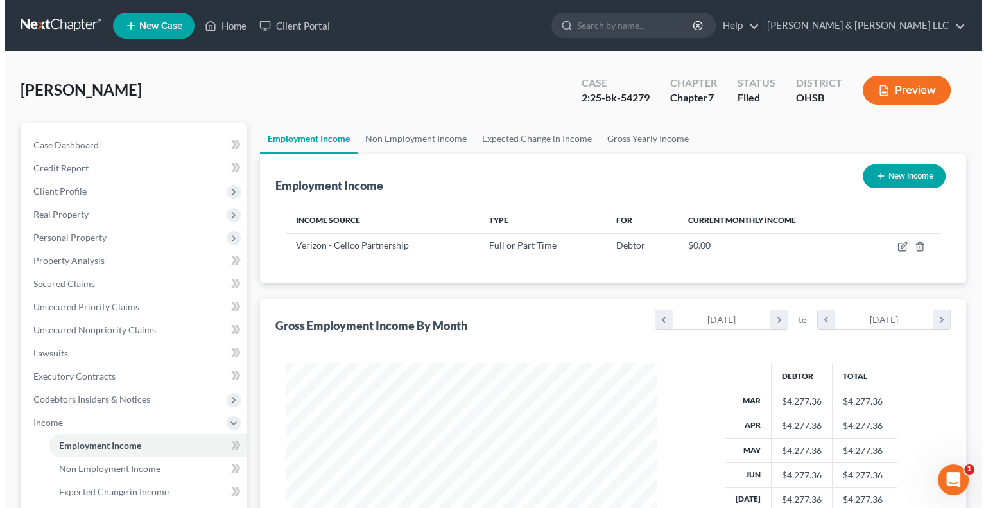
scroll to position [229, 396]
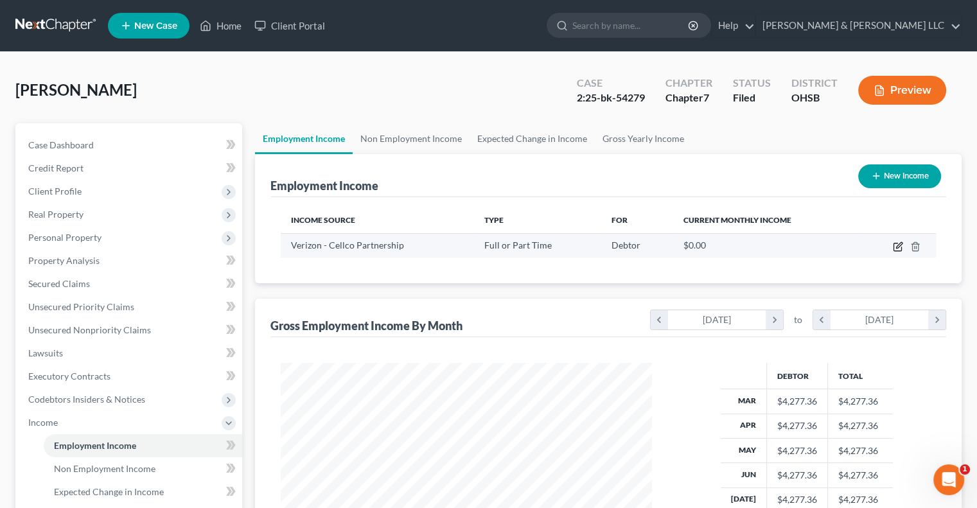
click at [898, 249] on icon "button" at bounding box center [898, 246] width 10 height 10
select select "0"
select select "33"
select select "2"
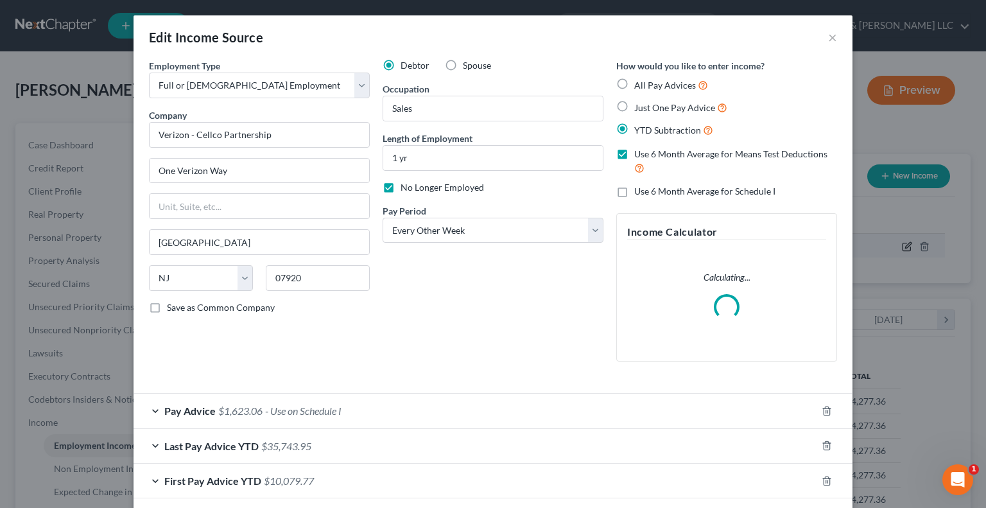
scroll to position [229, 401]
click at [213, 444] on span "Last Pay Advice YTD" at bounding box center [211, 446] width 94 height 12
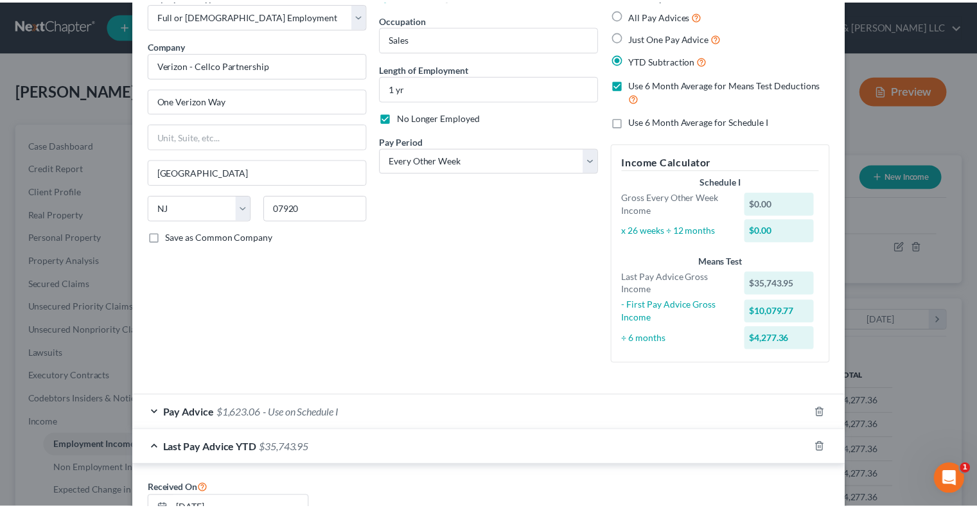
scroll to position [0, 0]
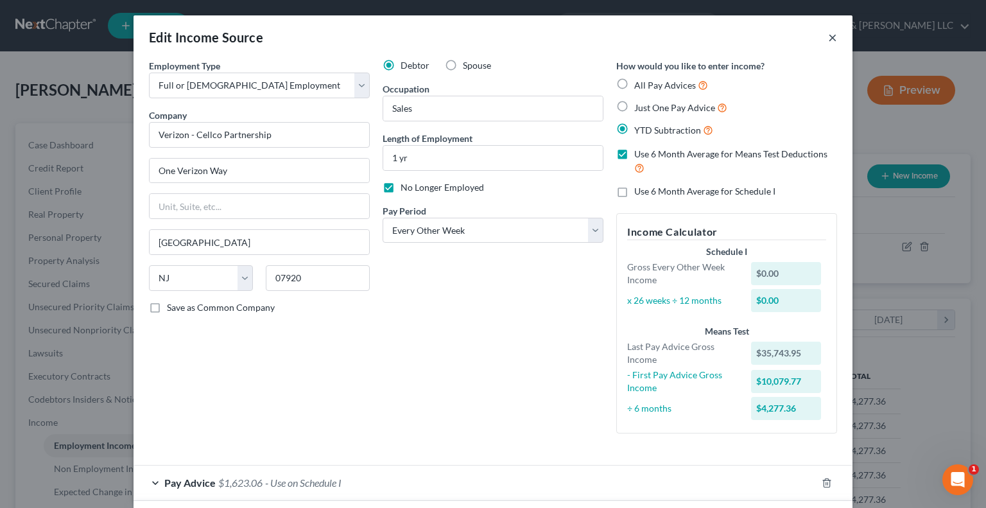
click at [832, 40] on button "×" at bounding box center [832, 37] width 9 height 15
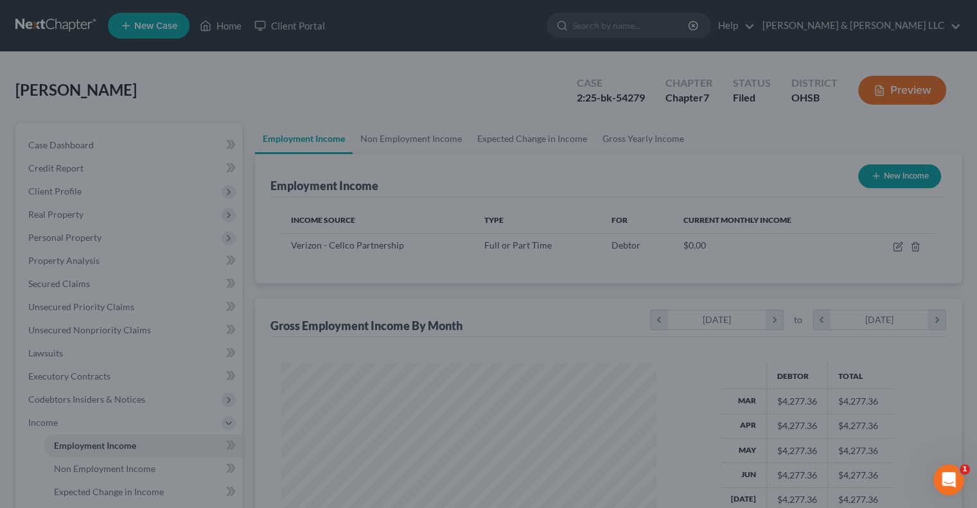
scroll to position [641923, 641755]
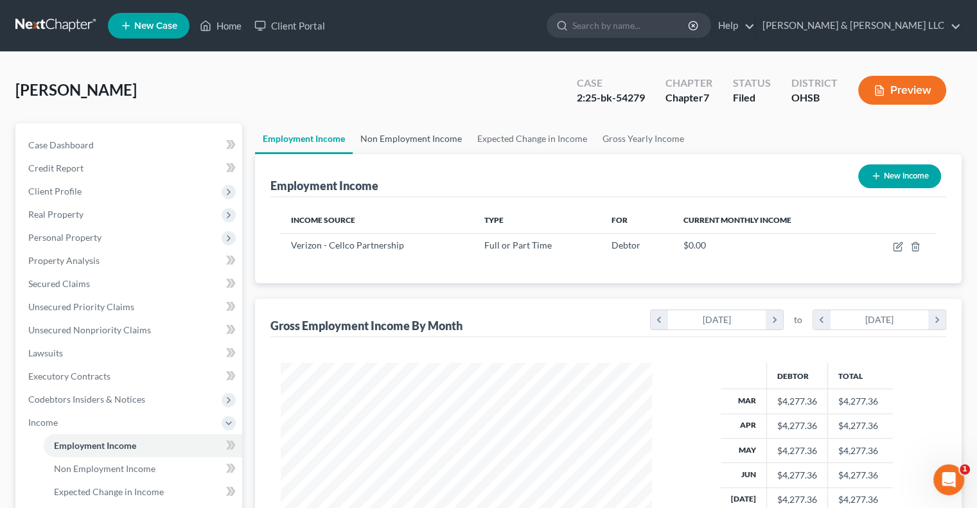
click at [381, 141] on link "Non Employment Income" at bounding box center [411, 138] width 117 height 31
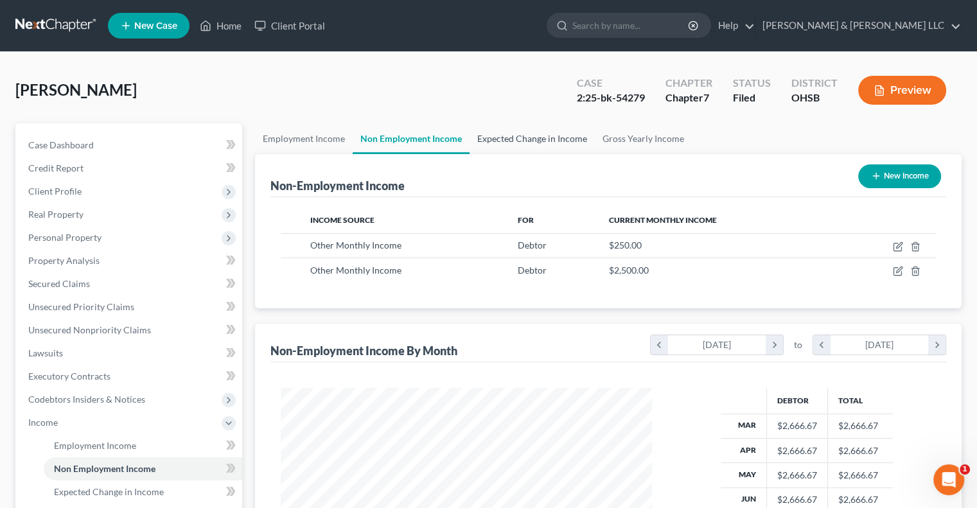
scroll to position [229, 396]
click at [494, 143] on link "Expected Change in Income" at bounding box center [531, 138] width 125 height 31
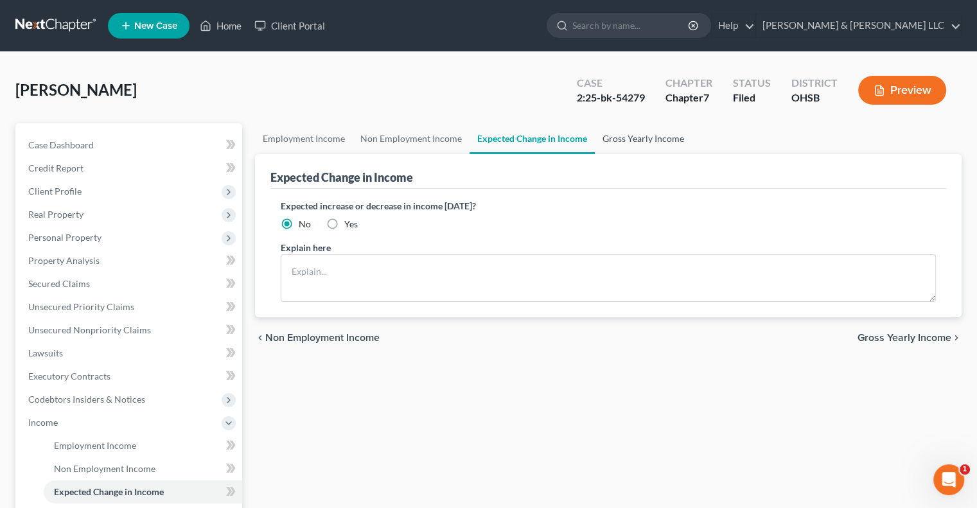
click at [616, 143] on link "Gross Yearly Income" at bounding box center [643, 138] width 97 height 31
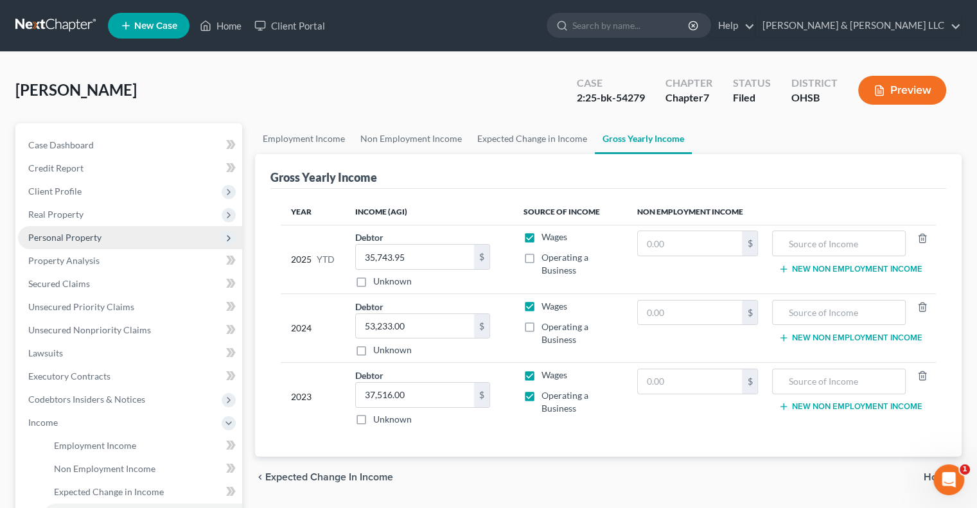
click at [65, 235] on span "Personal Property" at bounding box center [64, 237] width 73 height 11
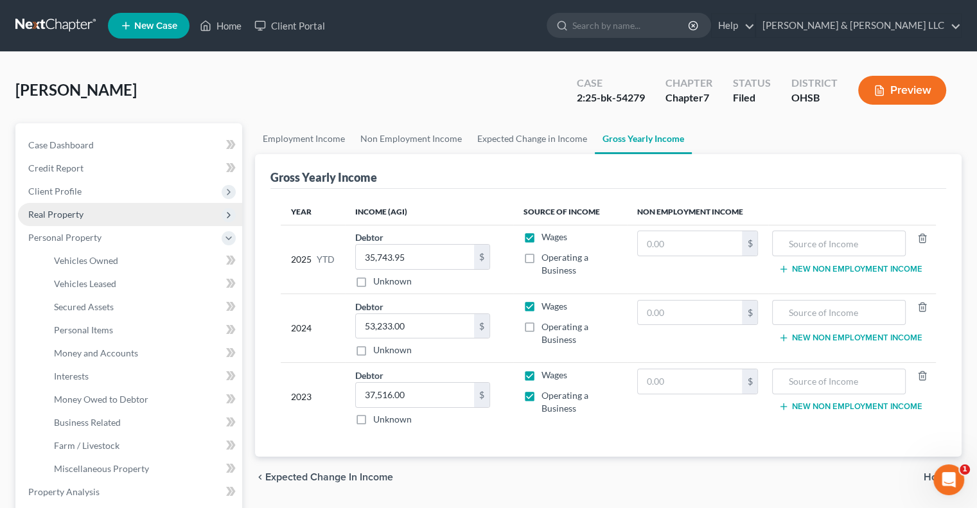
click at [68, 223] on span "Real Property" at bounding box center [130, 214] width 224 height 23
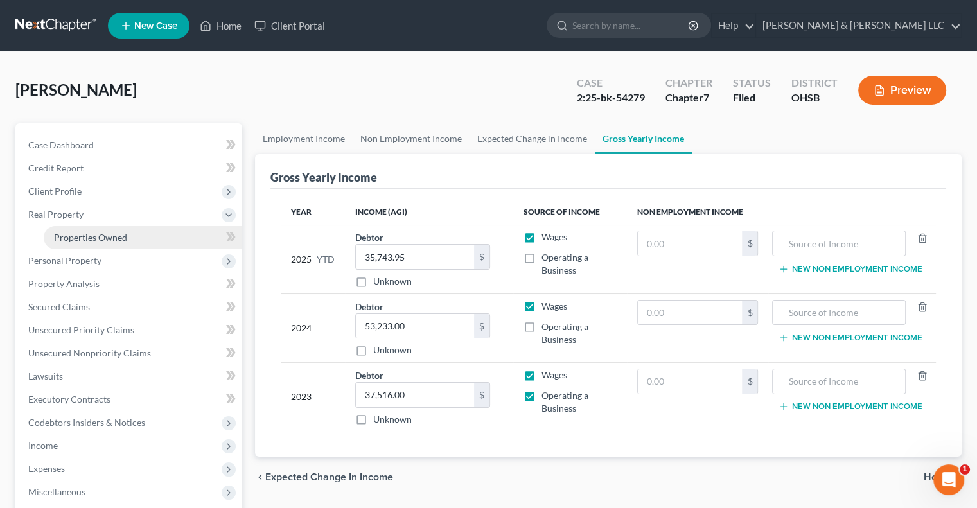
click at [85, 243] on link "Properties Owned" at bounding box center [143, 237] width 198 height 23
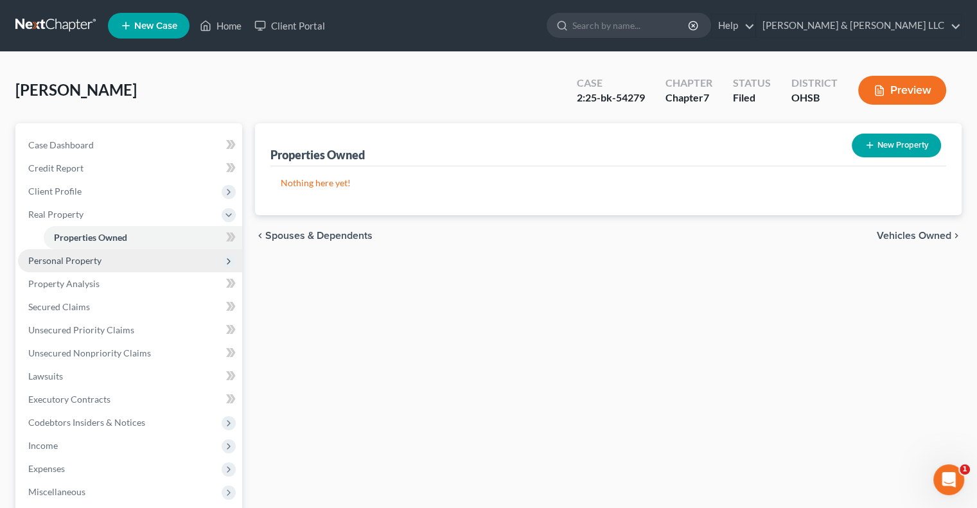
click at [84, 266] on span "Personal Property" at bounding box center [130, 260] width 224 height 23
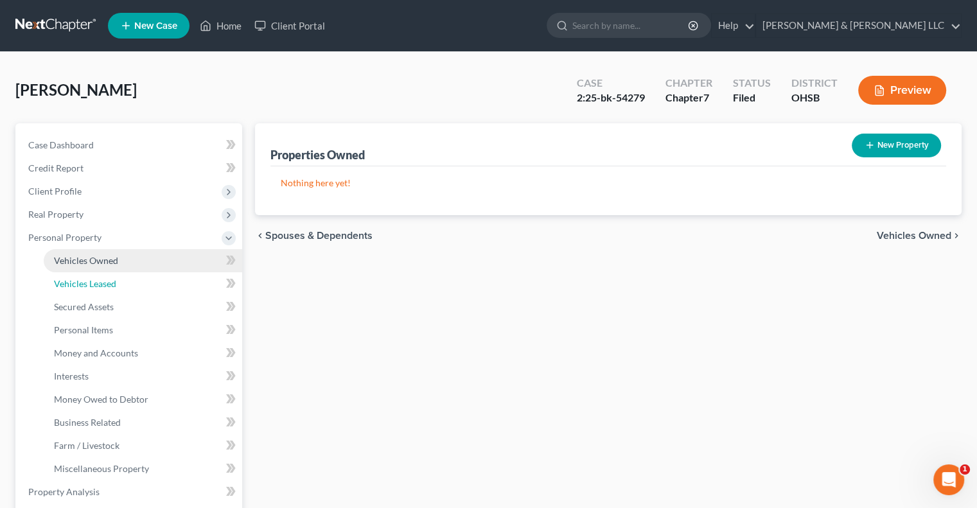
click at [88, 274] on link "Vehicles Leased" at bounding box center [143, 283] width 198 height 23
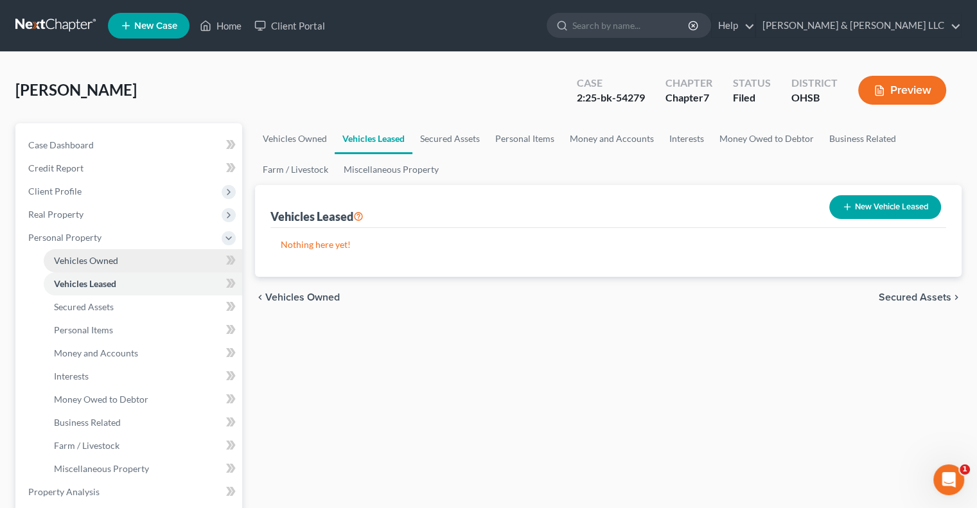
click at [90, 266] on link "Vehicles Owned" at bounding box center [143, 260] width 198 height 23
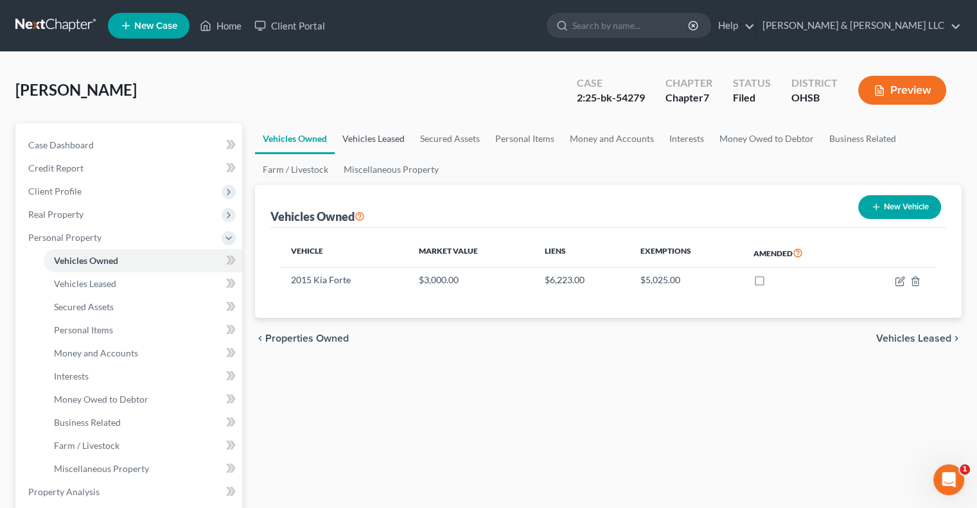
click at [396, 144] on link "Vehicles Leased" at bounding box center [374, 138] width 78 height 31
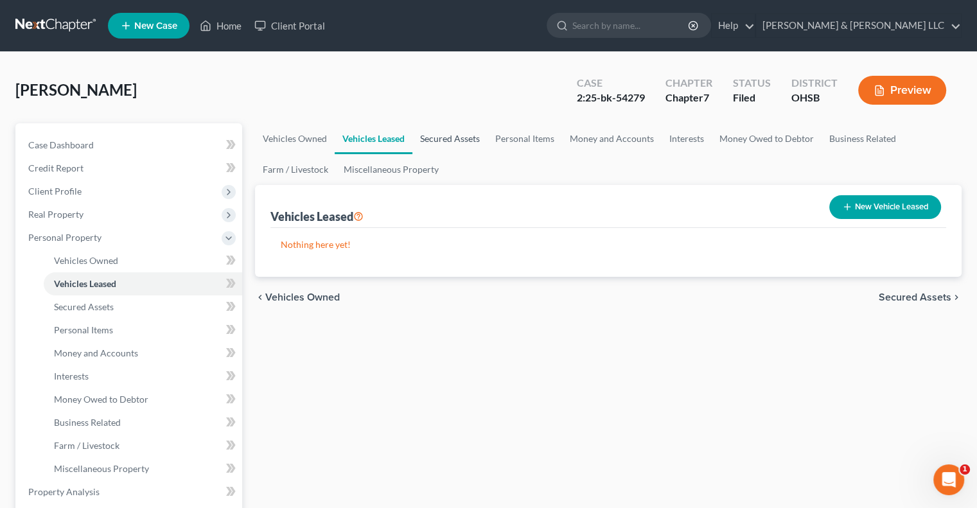
click at [449, 140] on link "Secured Assets" at bounding box center [449, 138] width 75 height 31
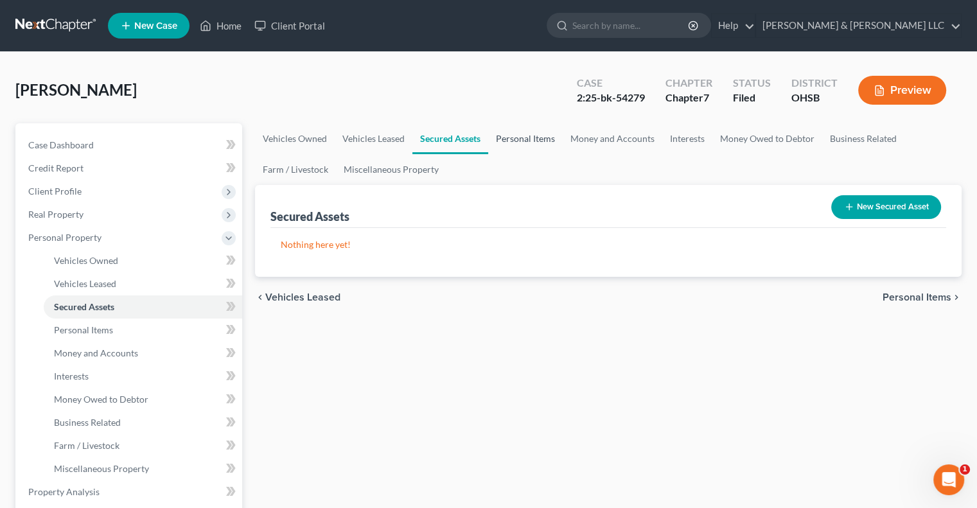
click at [532, 138] on link "Personal Items" at bounding box center [525, 138] width 74 height 31
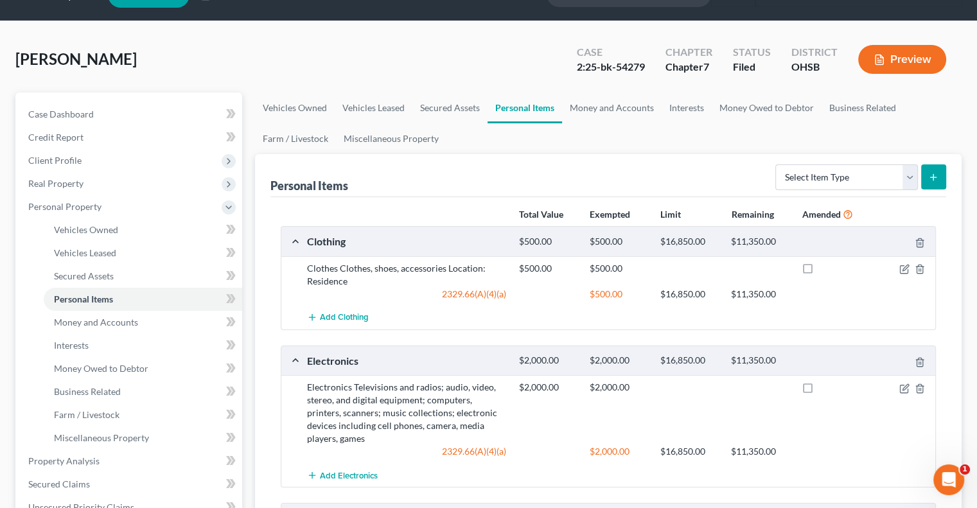
scroll to position [19, 0]
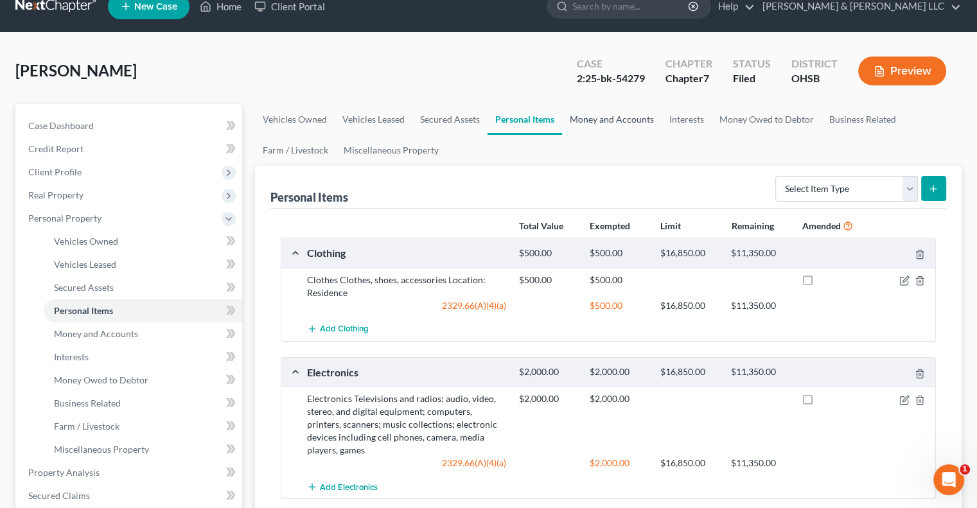
click at [593, 123] on link "Money and Accounts" at bounding box center [612, 119] width 100 height 31
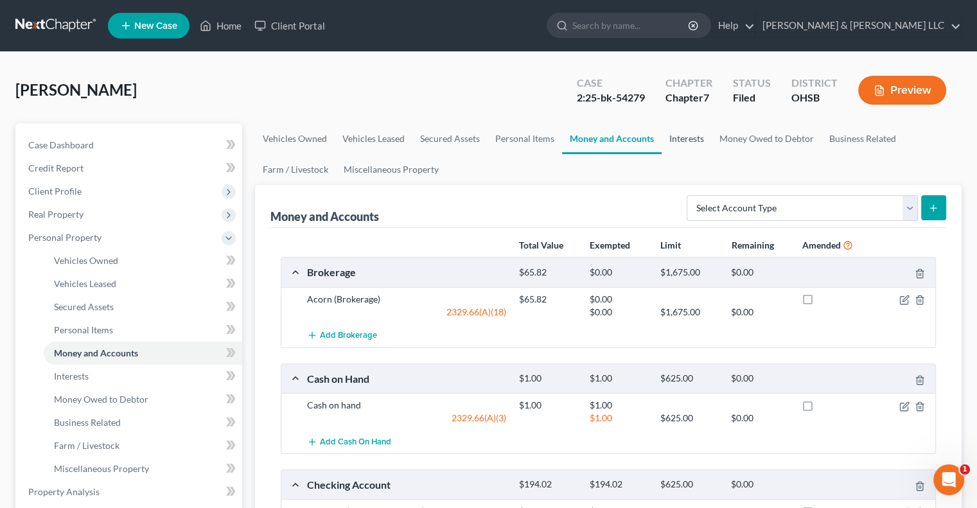
click at [690, 144] on link "Interests" at bounding box center [686, 138] width 50 height 31
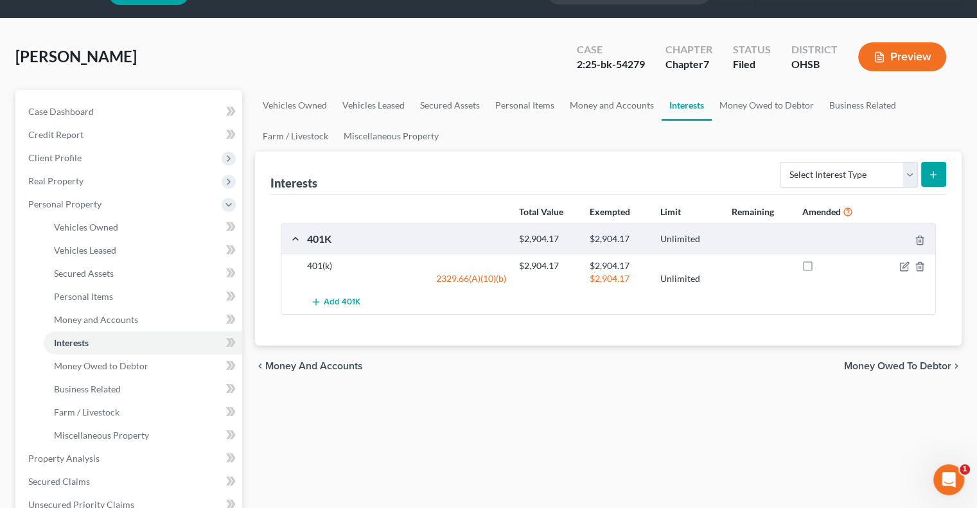
scroll to position [64, 0]
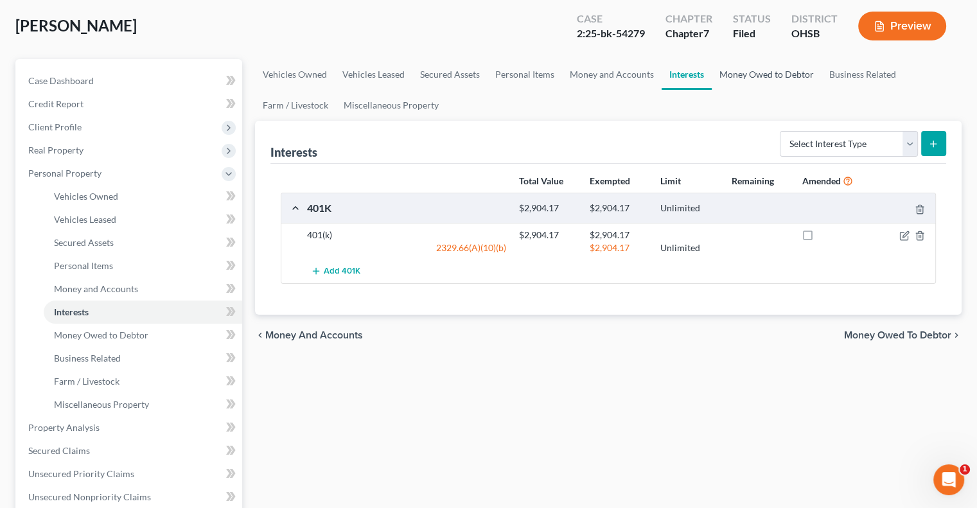
click at [763, 82] on link "Money Owed to Debtor" at bounding box center [767, 74] width 110 height 31
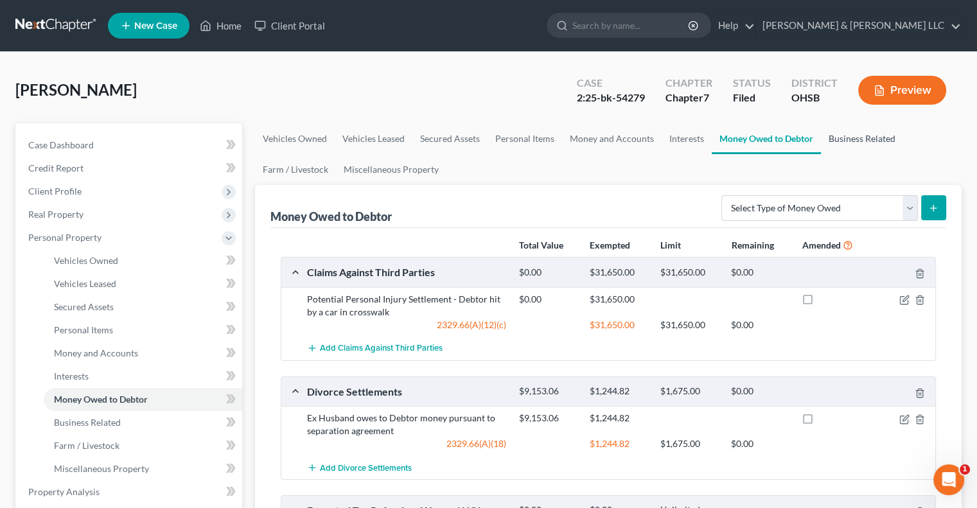
click at [845, 146] on link "Business Related" at bounding box center [862, 138] width 82 height 31
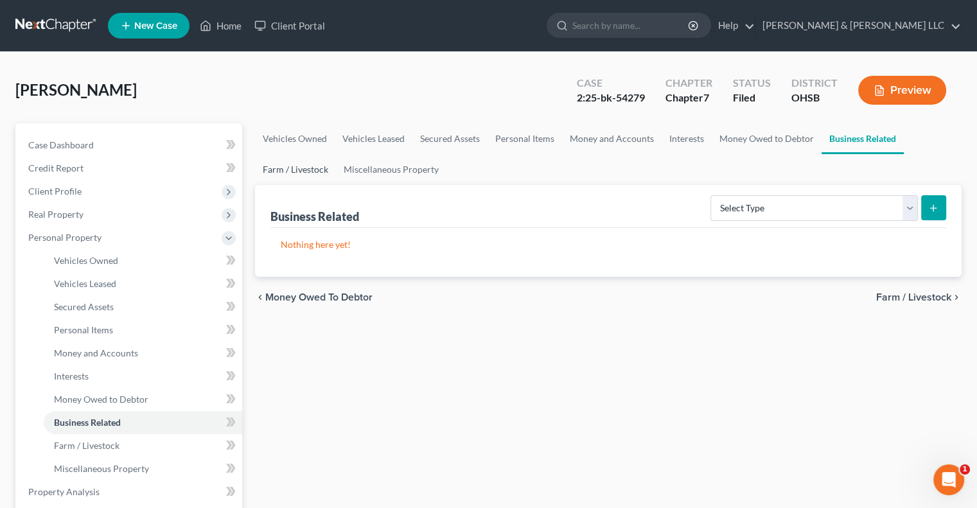
click at [308, 165] on link "Farm / Livestock" at bounding box center [295, 169] width 81 height 31
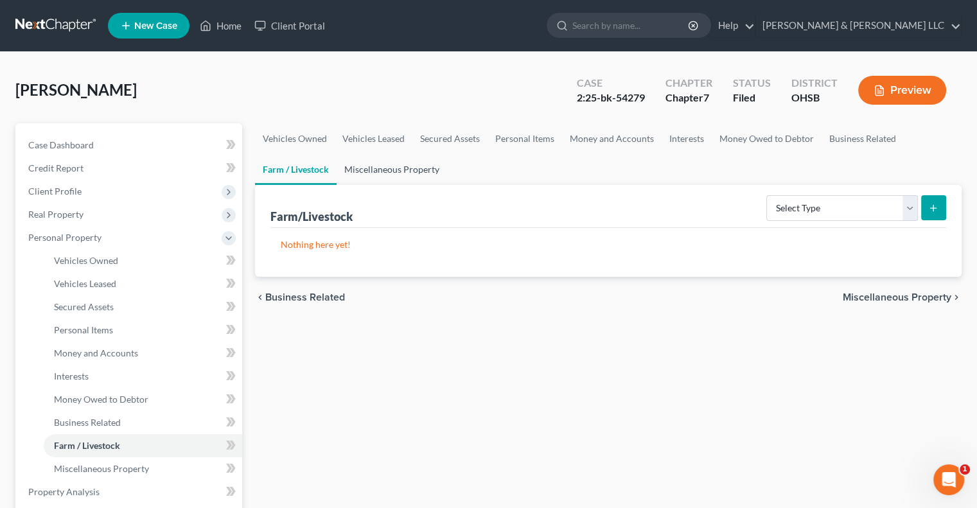
click at [411, 162] on link "Miscellaneous Property" at bounding box center [391, 169] width 110 height 31
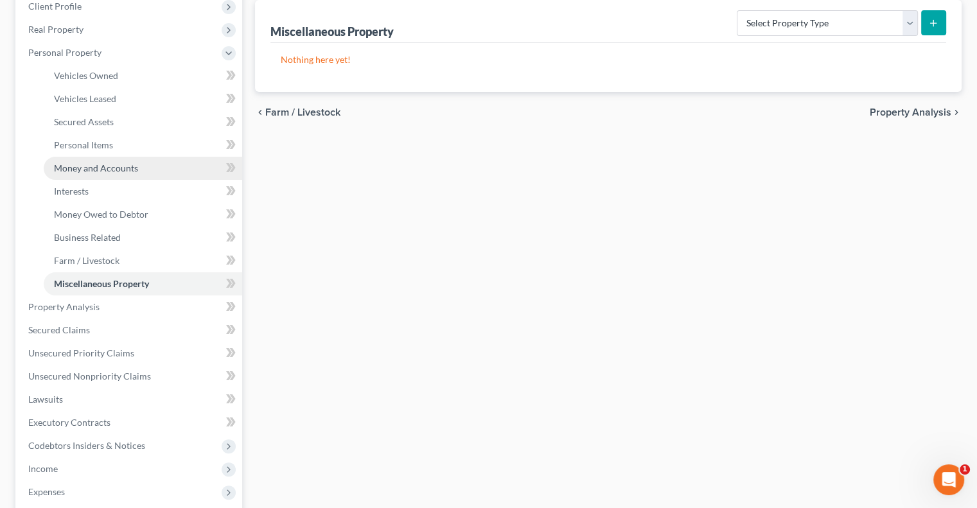
scroll to position [193, 0]
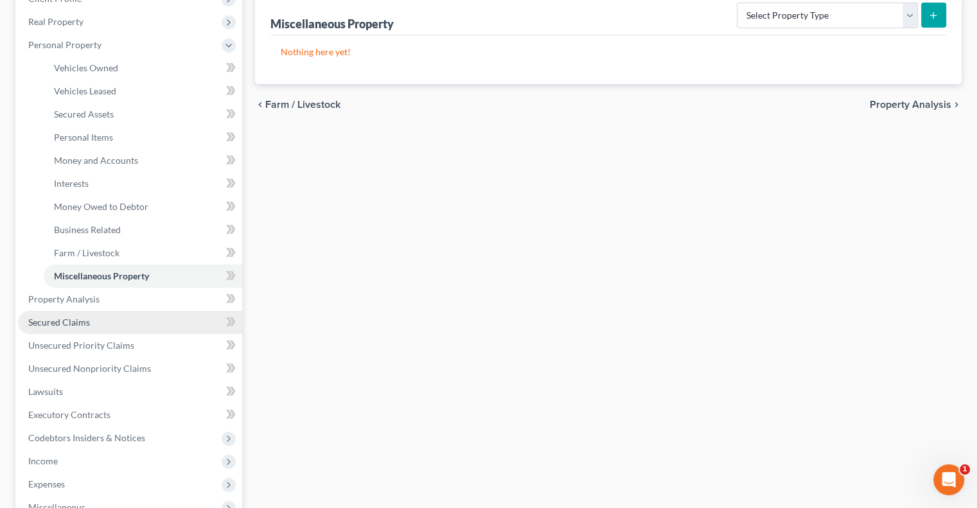
click at [108, 321] on link "Secured Claims" at bounding box center [130, 322] width 224 height 23
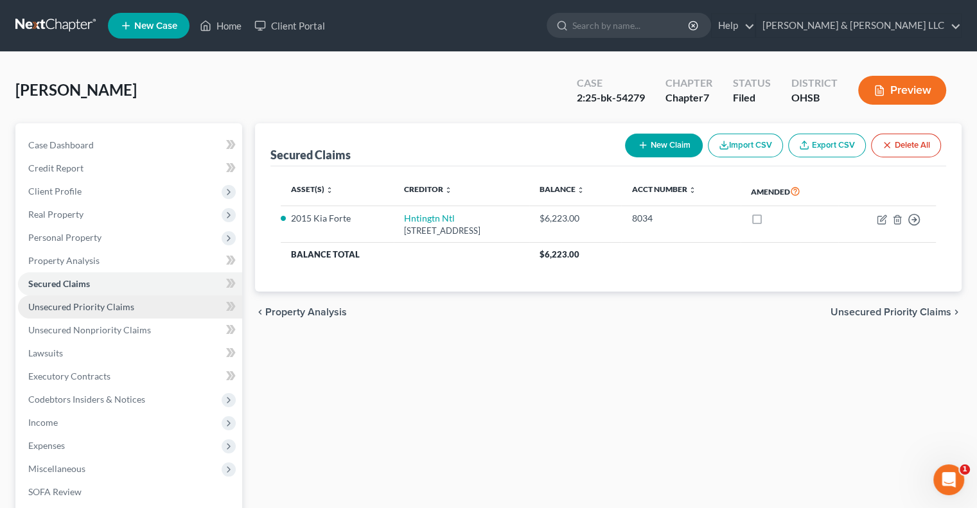
click at [84, 305] on span "Unsecured Priority Claims" at bounding box center [81, 306] width 106 height 11
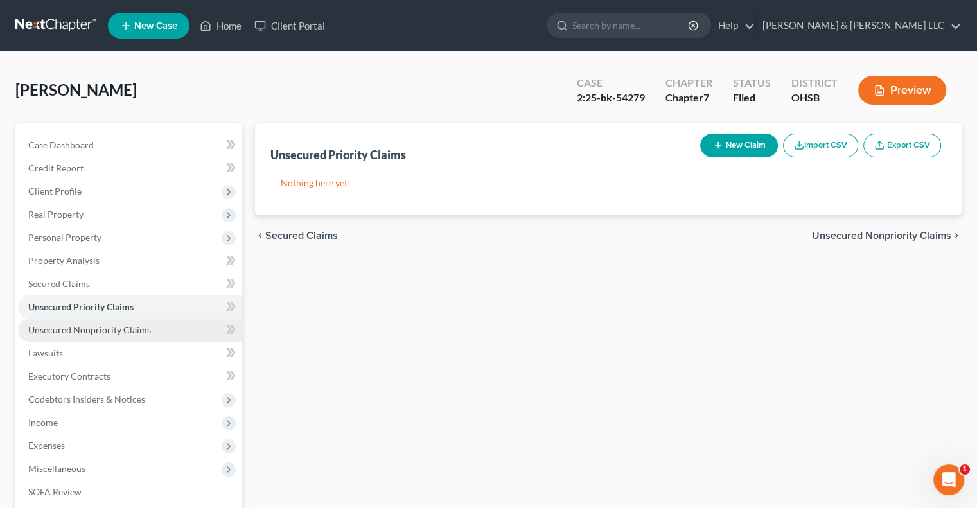
click at [92, 326] on span "Unsecured Nonpriority Claims" at bounding box center [89, 329] width 123 height 11
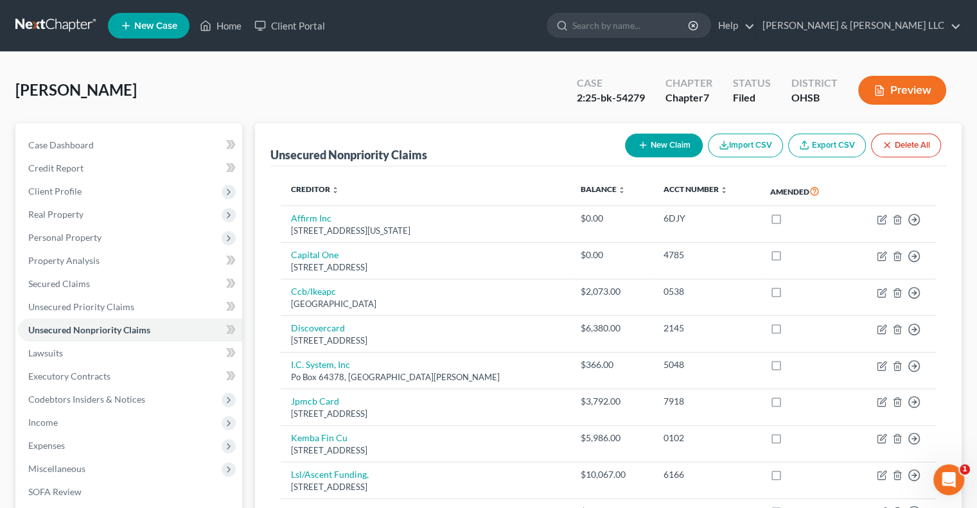
click at [877, 96] on button "Preview" at bounding box center [902, 90] width 88 height 29
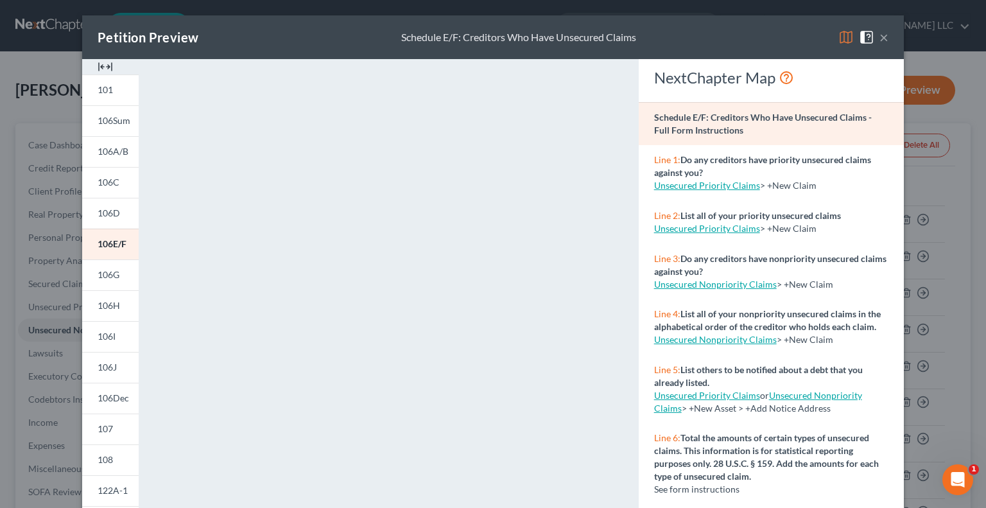
click at [880, 36] on button "×" at bounding box center [884, 37] width 9 height 15
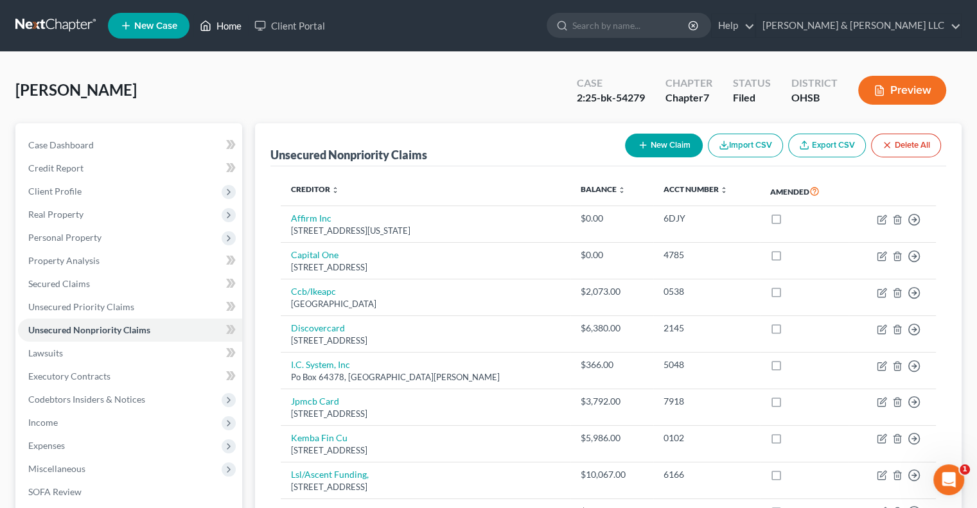
drag, startPoint x: 232, startPoint y: 24, endPoint x: 236, endPoint y: 33, distance: 9.8
click at [232, 24] on link "Home" at bounding box center [220, 25] width 55 height 23
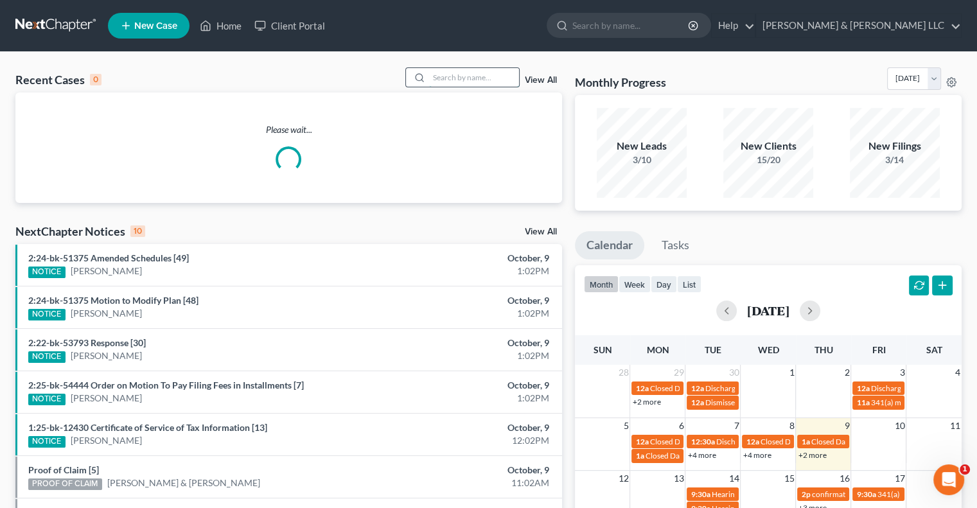
click at [454, 81] on input "search" at bounding box center [474, 77] width 90 height 19
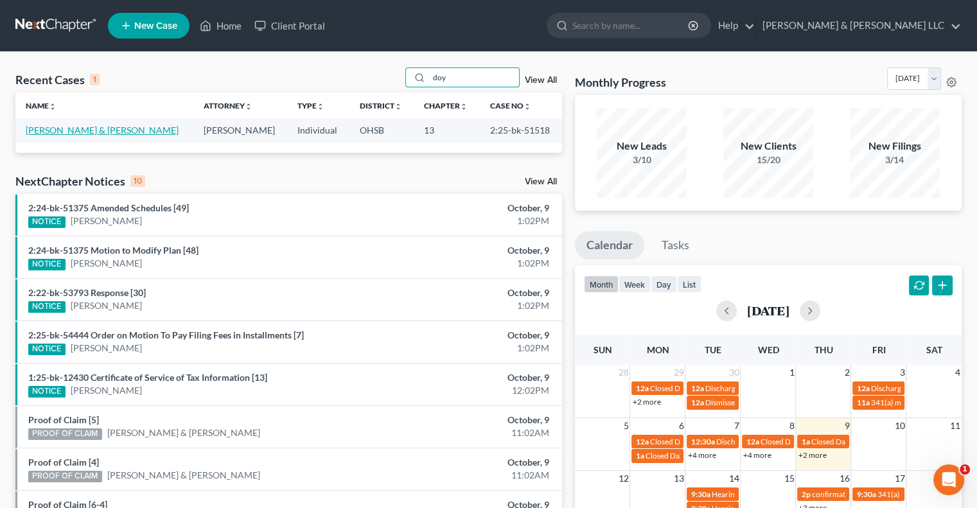
type input "doy"
click at [50, 132] on link "Doyle, David & Tracy" at bounding box center [102, 130] width 153 height 11
select select "3"
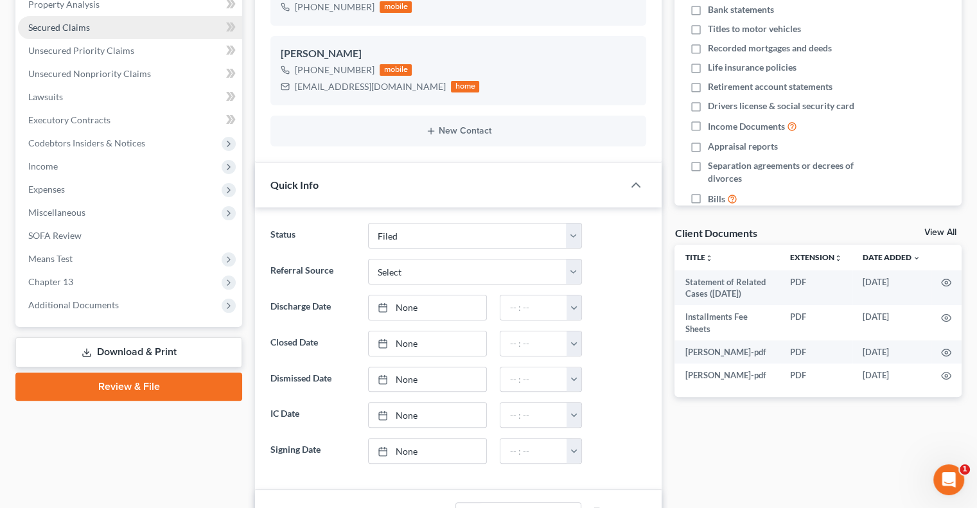
scroll to position [257, 0]
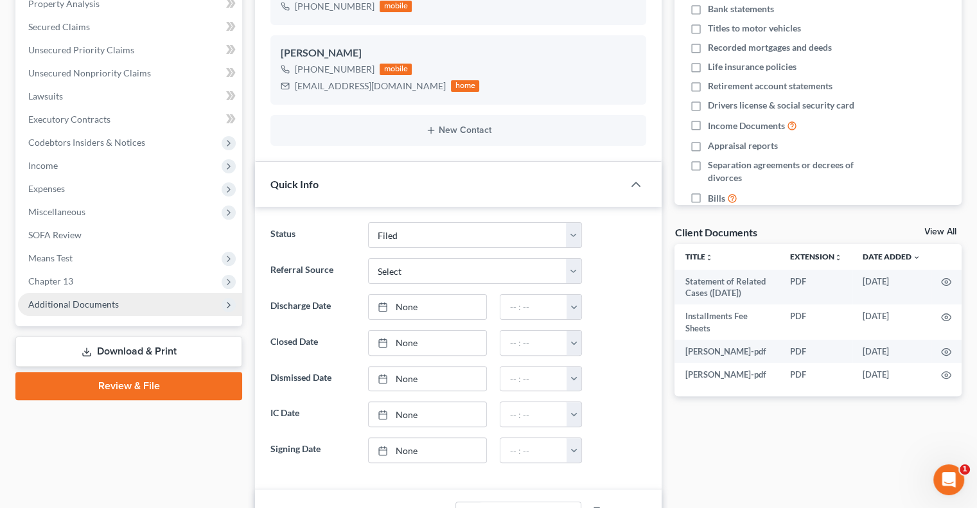
click at [84, 308] on span "Additional Documents" at bounding box center [73, 304] width 91 height 11
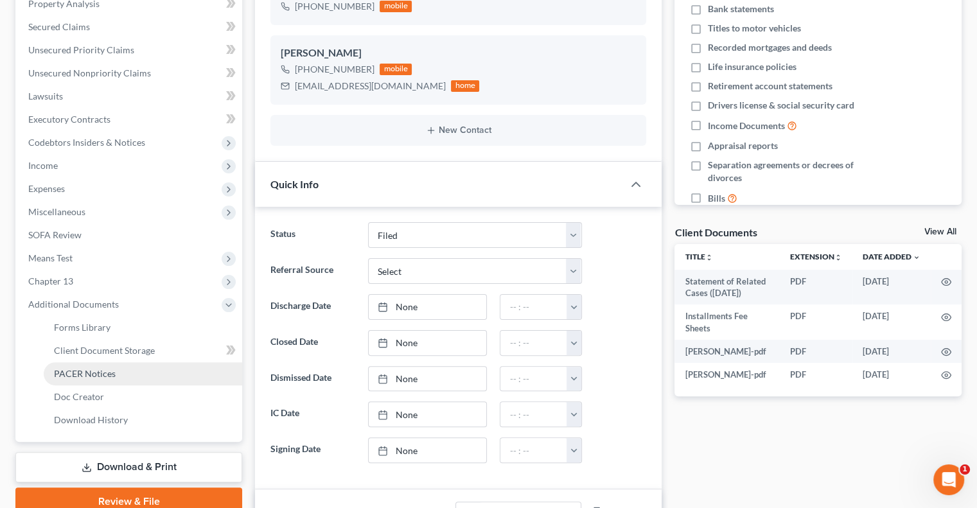
click at [87, 368] on span "PACER Notices" at bounding box center [85, 373] width 62 height 11
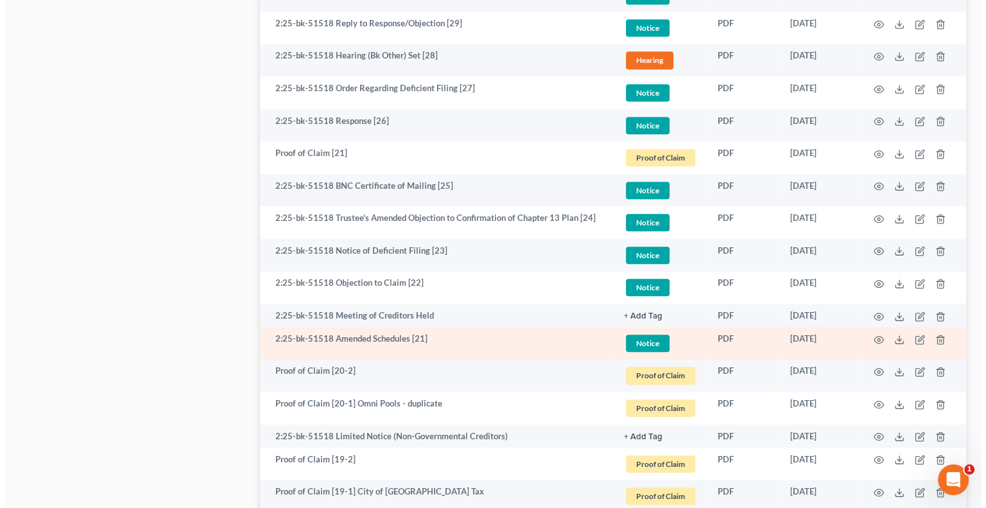
scroll to position [835, 0]
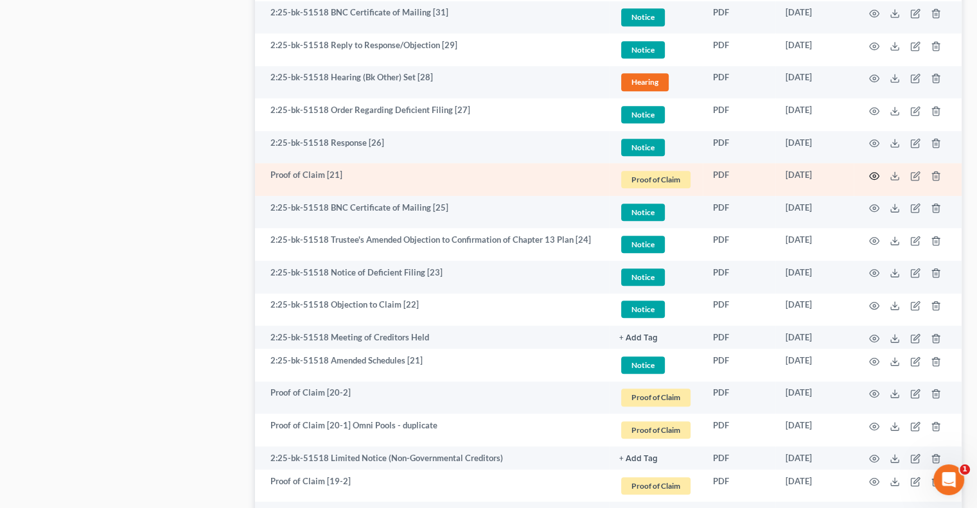
click at [873, 175] on circle "button" at bounding box center [874, 176] width 3 height 3
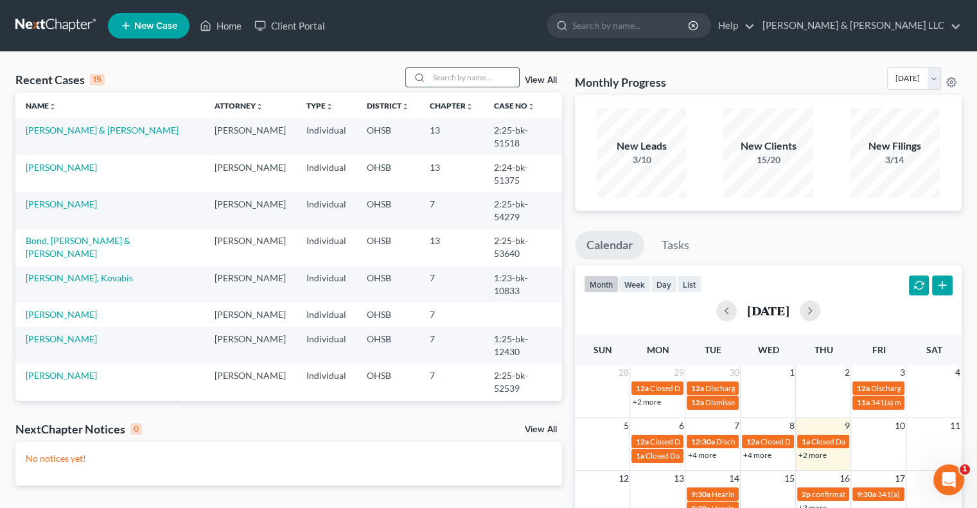
click at [460, 79] on input "search" at bounding box center [474, 77] width 90 height 19
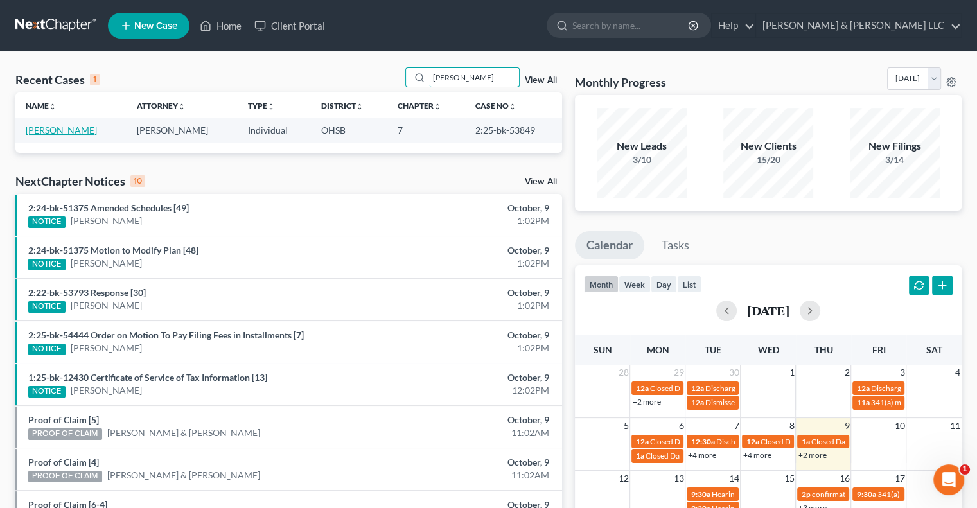
type input "conkle"
click at [44, 130] on link "Conkle, Christina" at bounding box center [61, 130] width 71 height 11
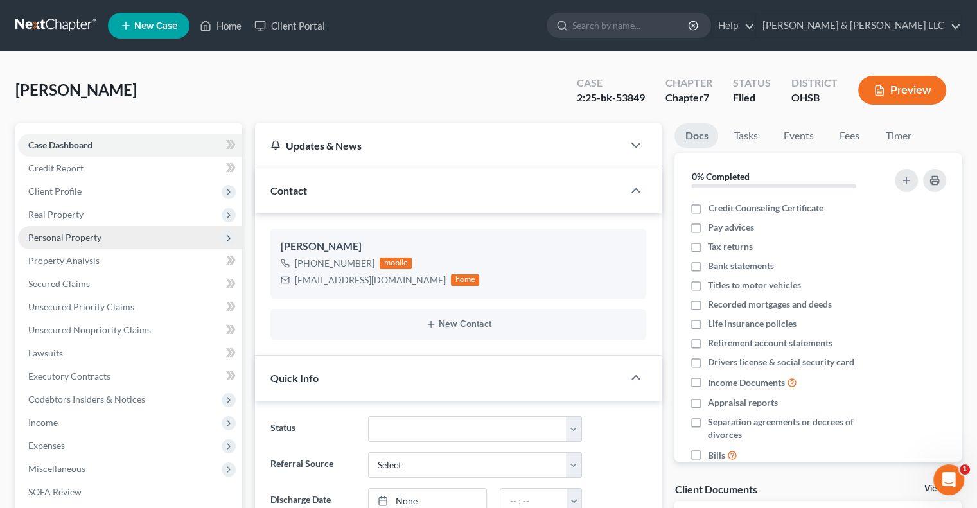
click at [72, 239] on span "Personal Property" at bounding box center [64, 237] width 73 height 11
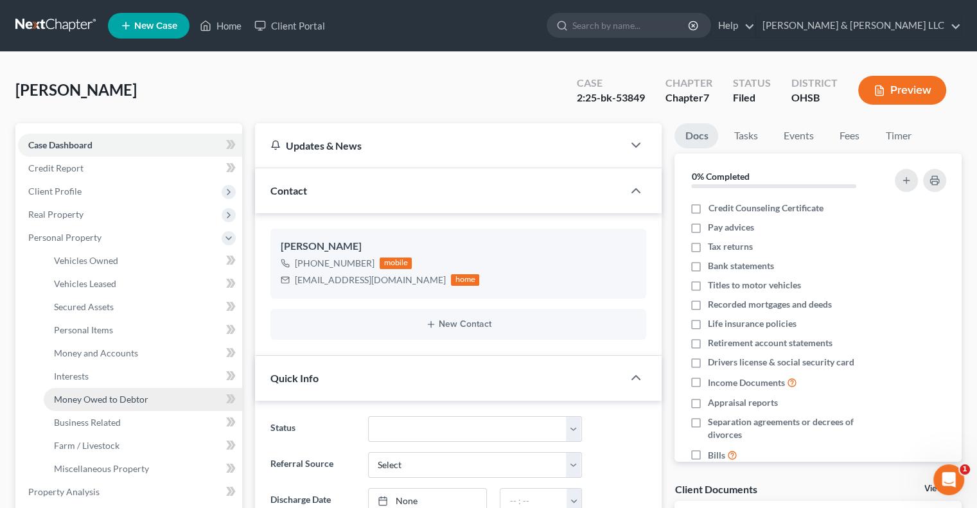
click at [85, 401] on span "Money Owed to Debtor" at bounding box center [101, 399] width 94 height 11
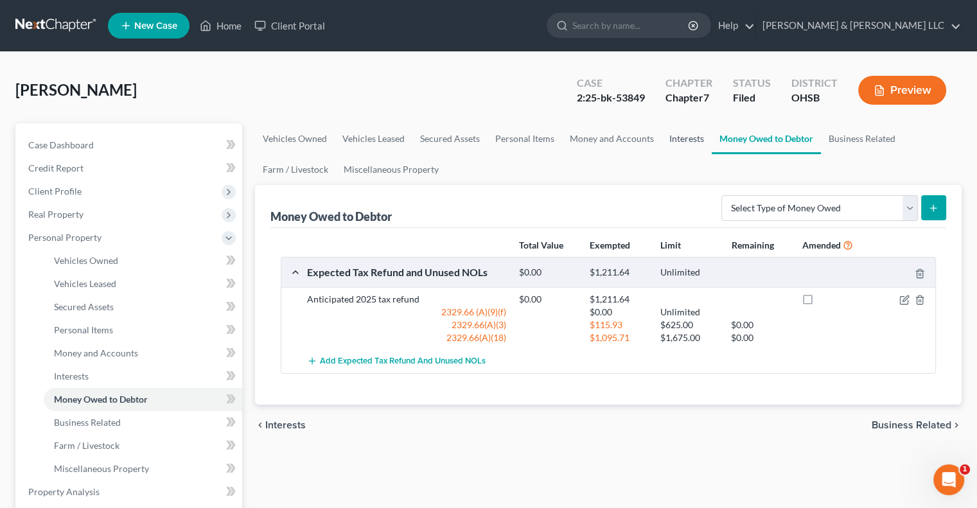
click at [683, 134] on link "Interests" at bounding box center [686, 138] width 50 height 31
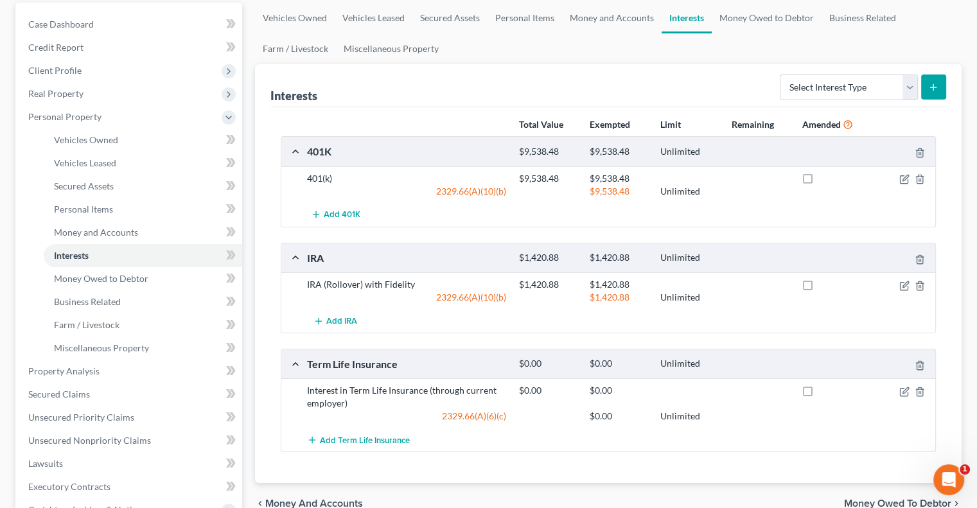
scroll to position [122, 0]
click at [136, 436] on span "Unsecured Nonpriority Claims" at bounding box center [89, 438] width 123 height 11
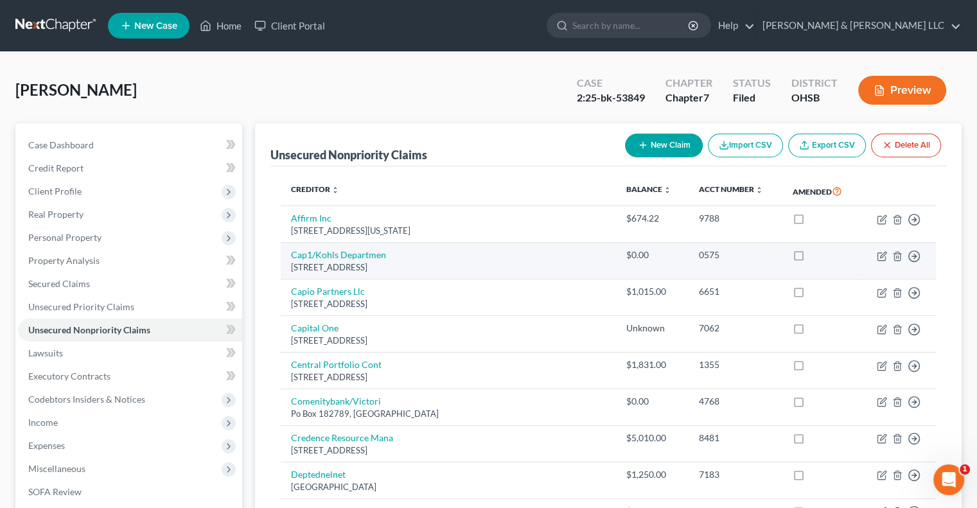
scroll to position [92, 0]
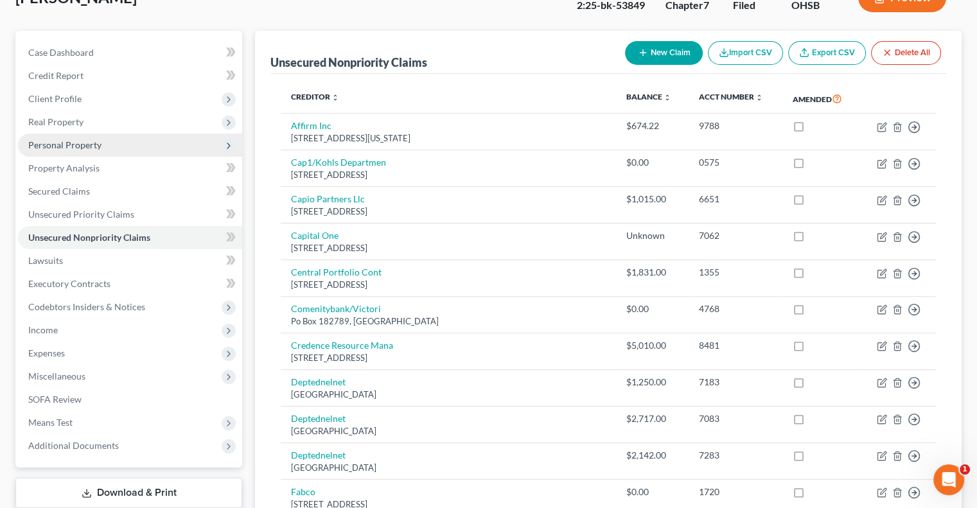
click at [78, 141] on span "Personal Property" at bounding box center [64, 144] width 73 height 11
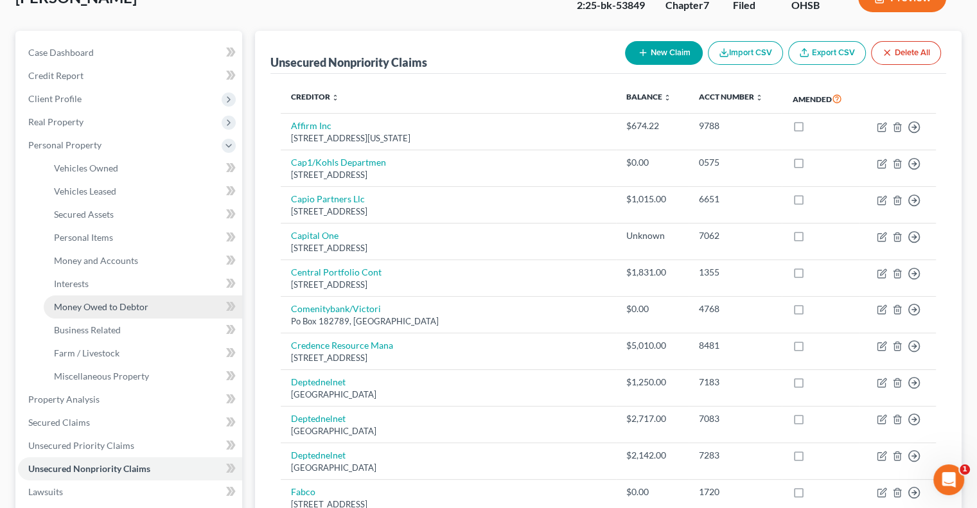
click at [100, 308] on span "Money Owed to Debtor" at bounding box center [101, 306] width 94 height 11
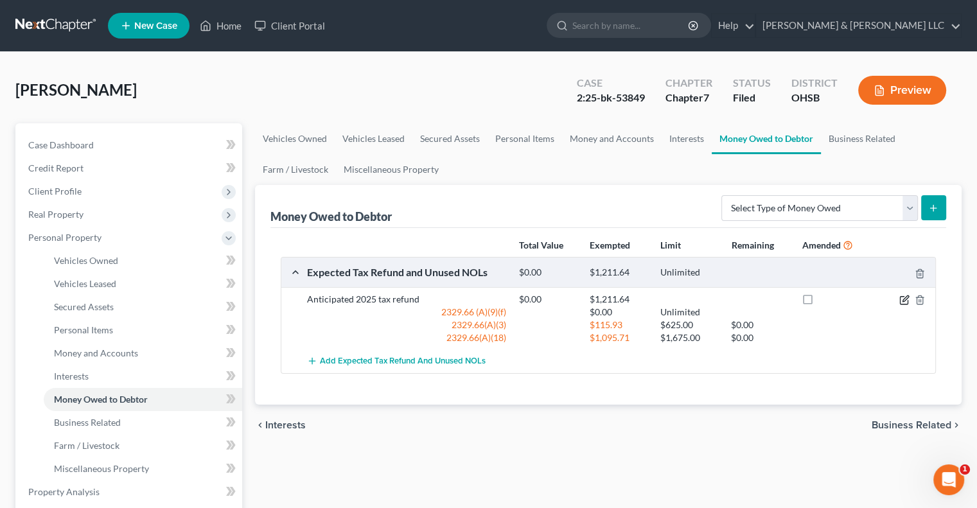
click at [904, 301] on icon "button" at bounding box center [904, 300] width 10 height 10
select select "0"
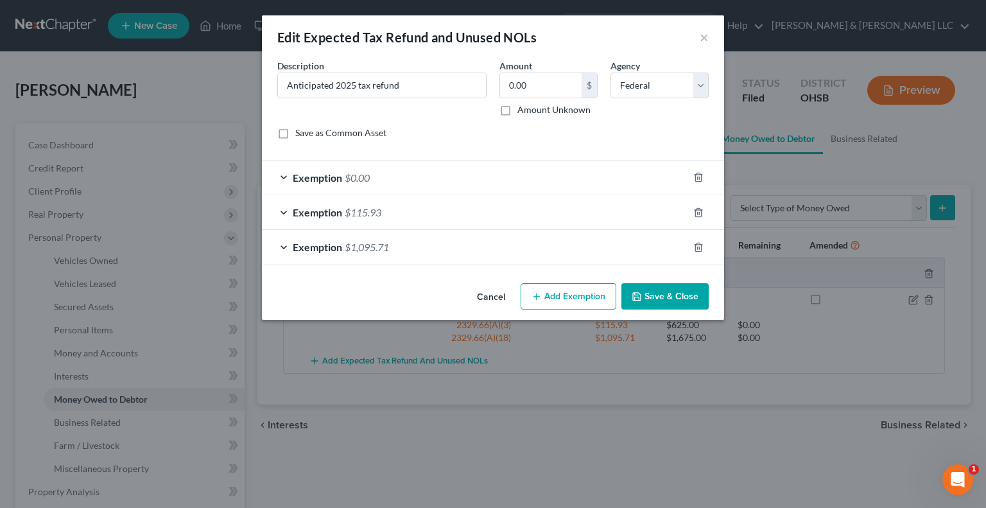
click at [322, 214] on span "Exemption" at bounding box center [317, 212] width 49 height 12
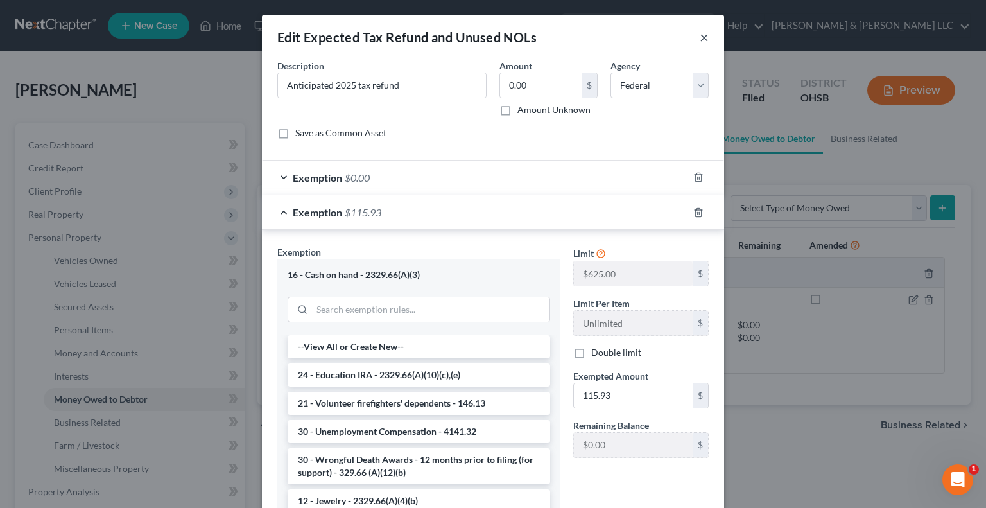
click at [703, 35] on button "×" at bounding box center [704, 37] width 9 height 15
